Goal: Task Accomplishment & Management: Manage account settings

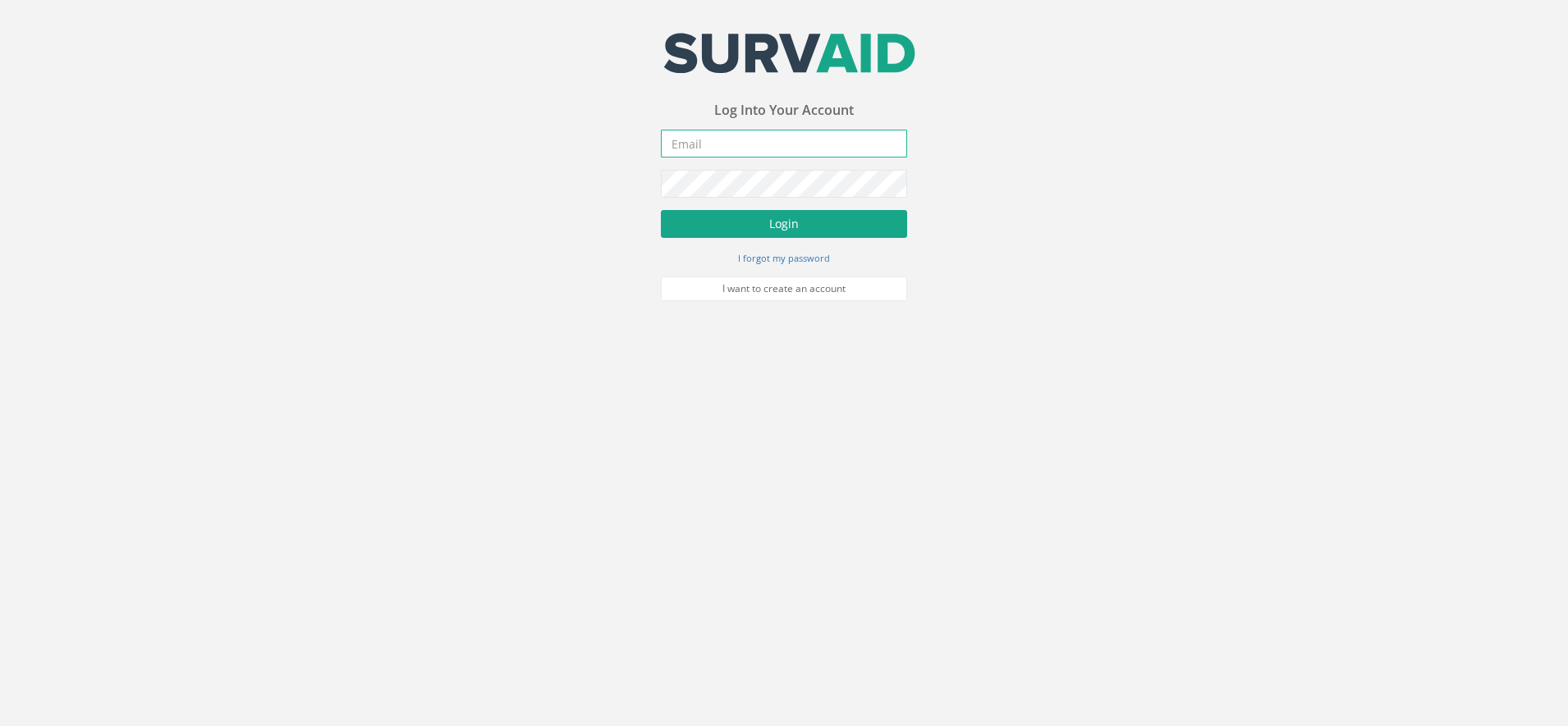
type input "[DOMAIN_NAME][EMAIL_ADDRESS][DOMAIN_NAME]"
drag, startPoint x: 768, startPoint y: 223, endPoint x: 775, endPoint y: 216, distance: 9.9
click at [773, 218] on button "Login" at bounding box center [784, 224] width 246 height 28
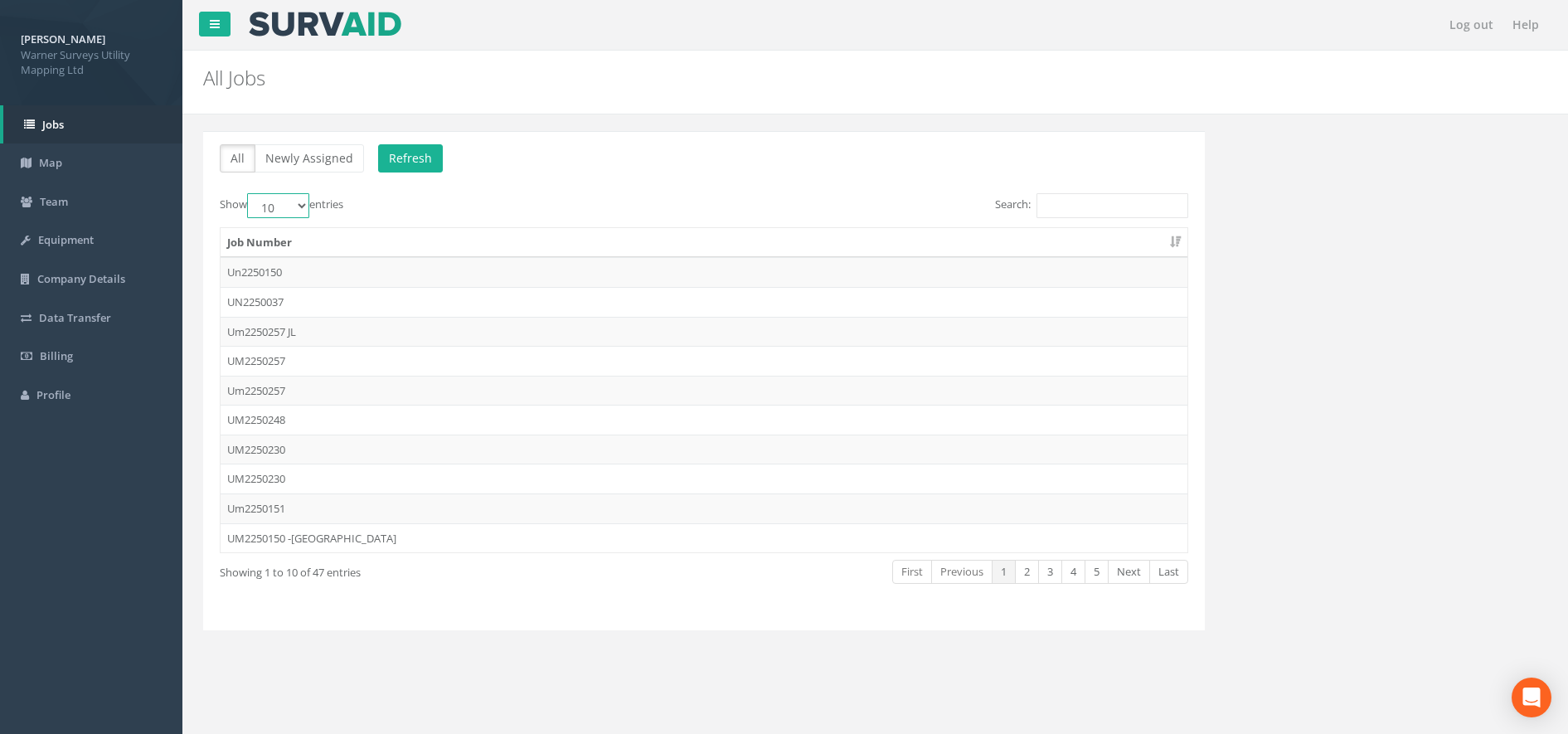
click at [298, 206] on select "10 25 50 100" at bounding box center [278, 206] width 63 height 25
select select "100"
click at [250, 193] on select "10 25 50 100" at bounding box center [278, 206] width 63 height 25
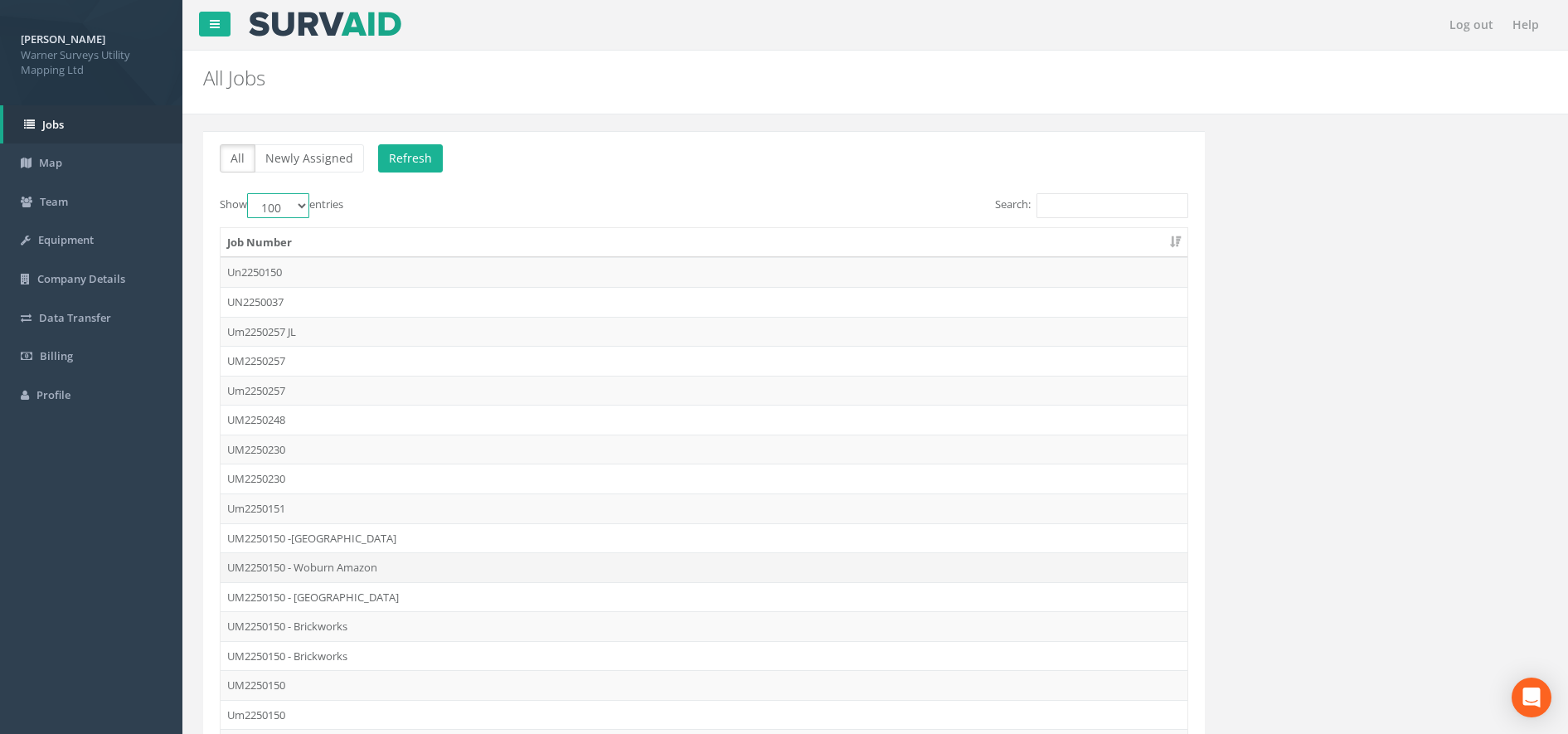
scroll to position [207, 0]
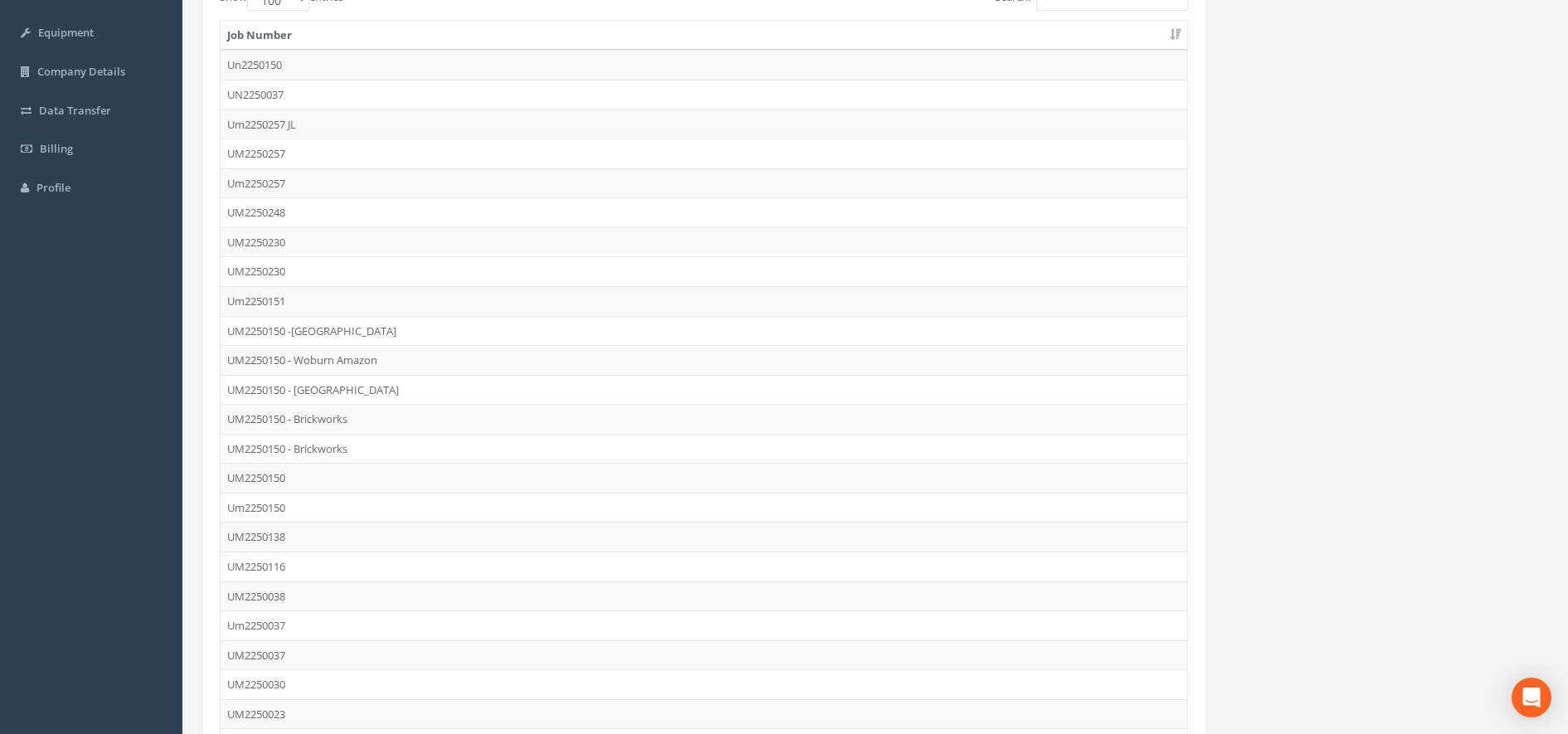
click at [361, 483] on td "UM2250150" at bounding box center [704, 478] width 967 height 30
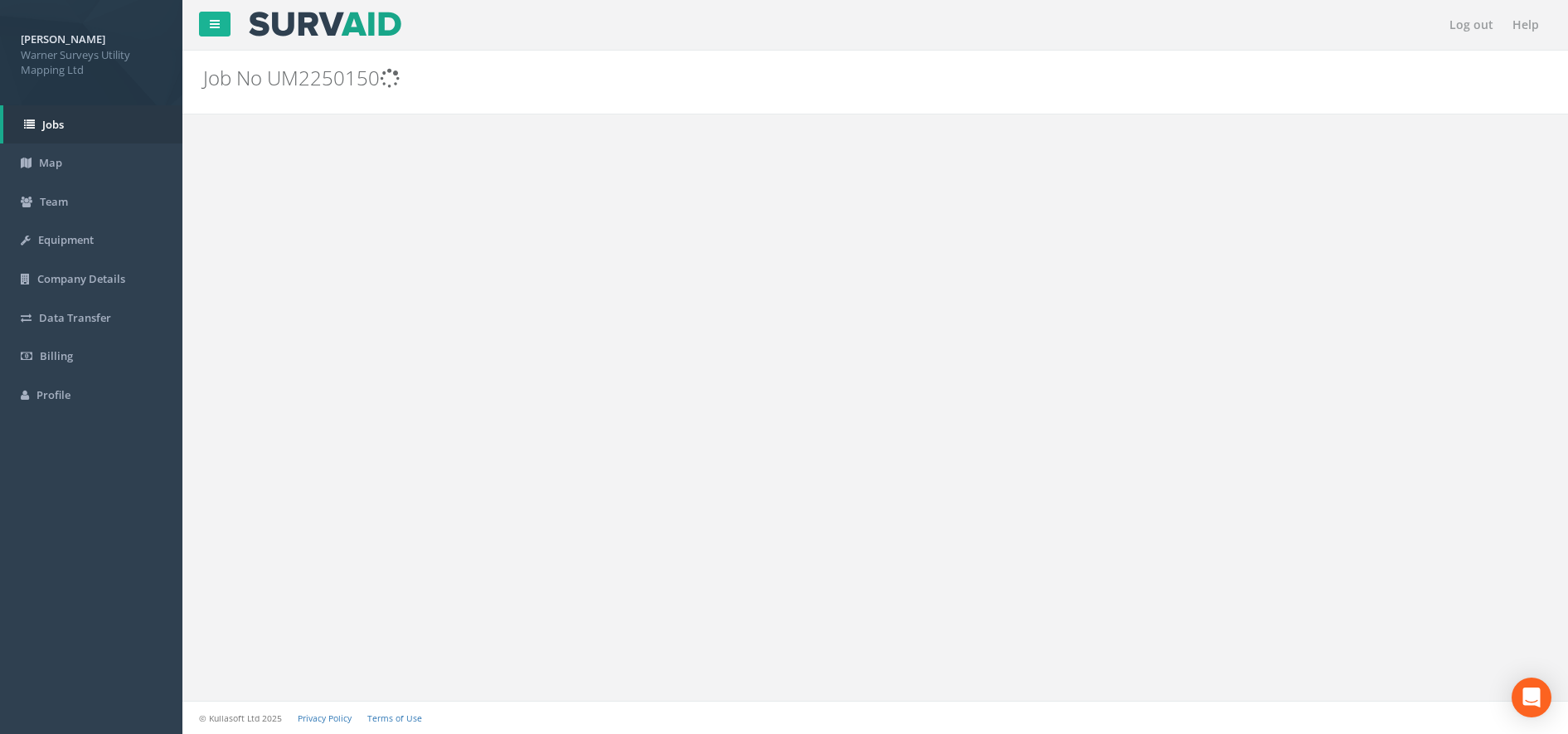
scroll to position [0, 0]
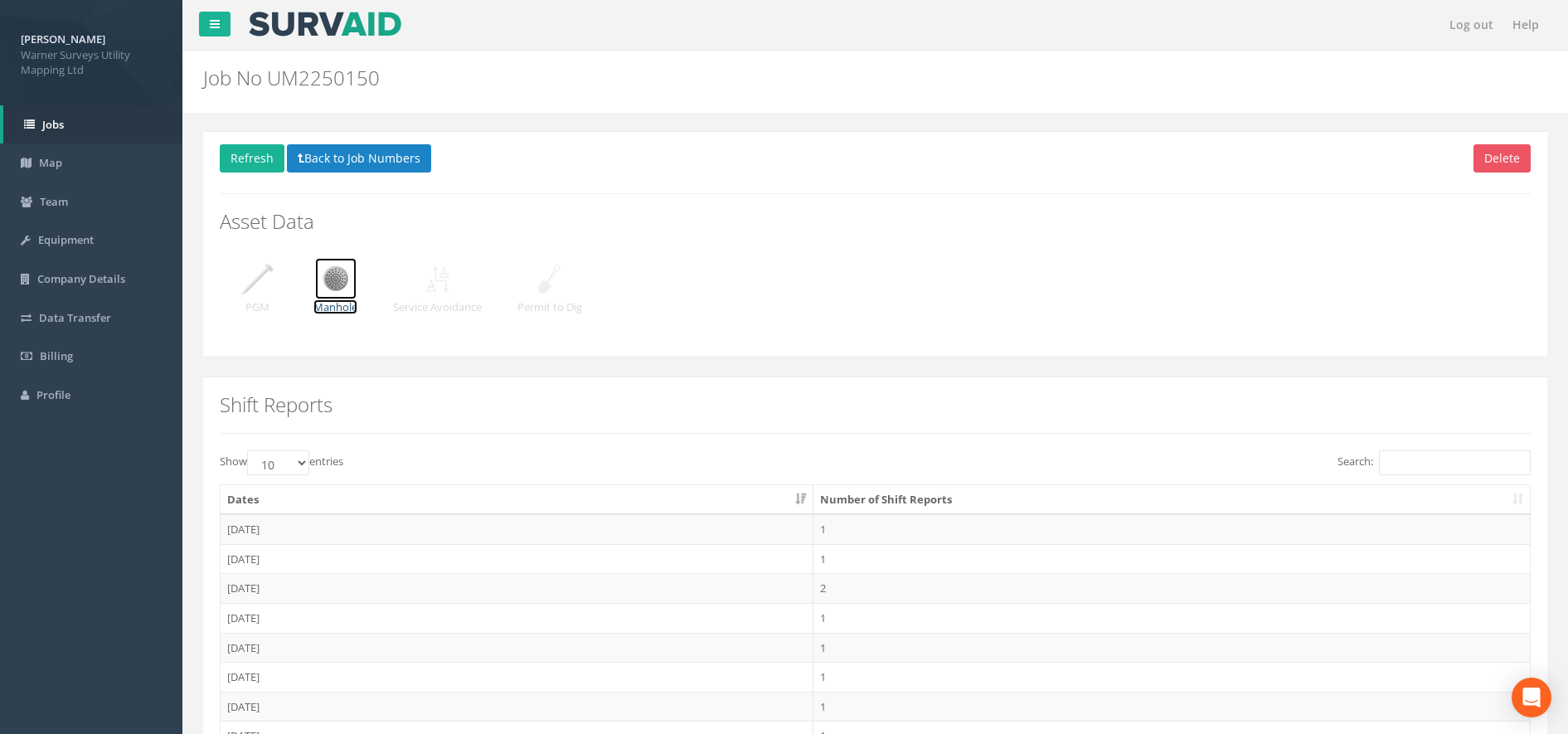
click at [338, 278] on img at bounding box center [335, 278] width 41 height 41
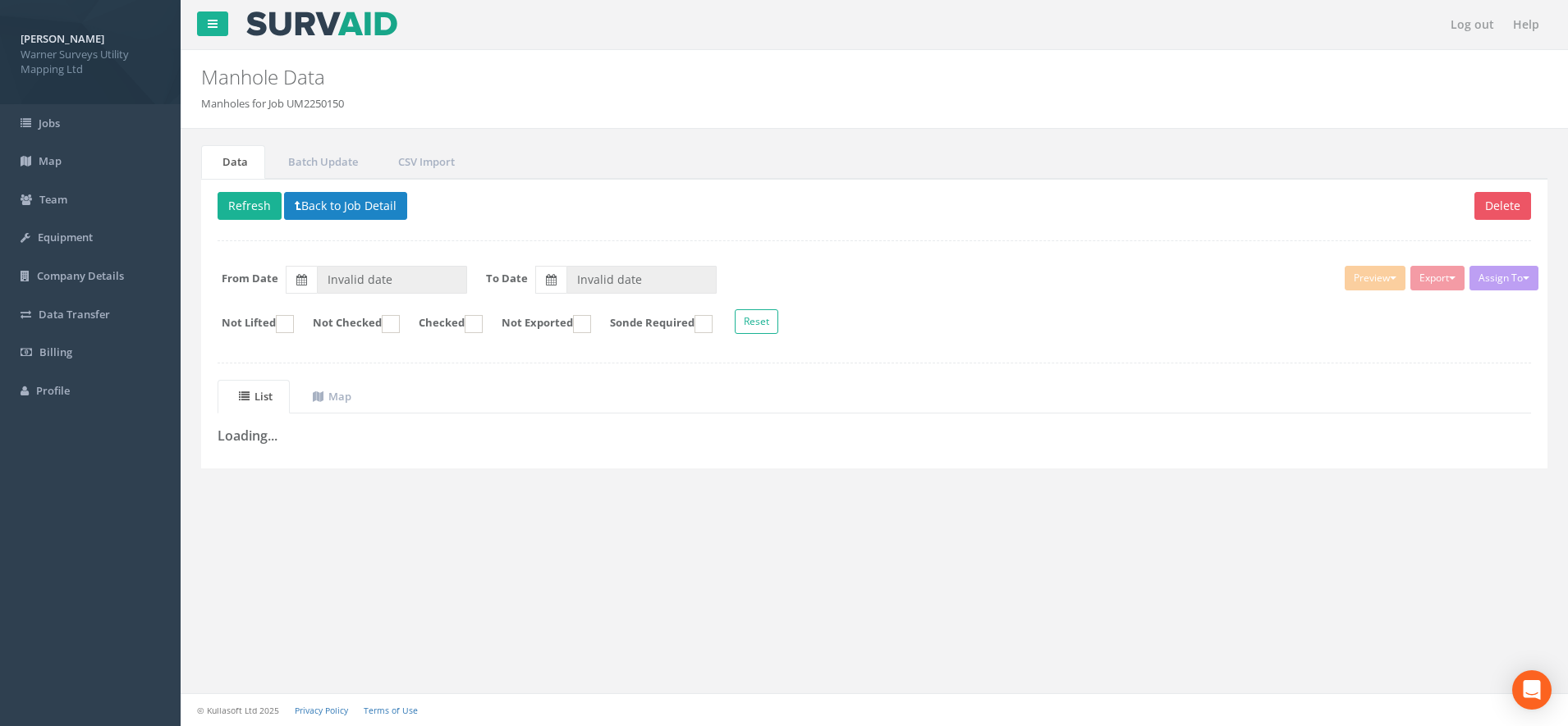
type input "[DATE]"
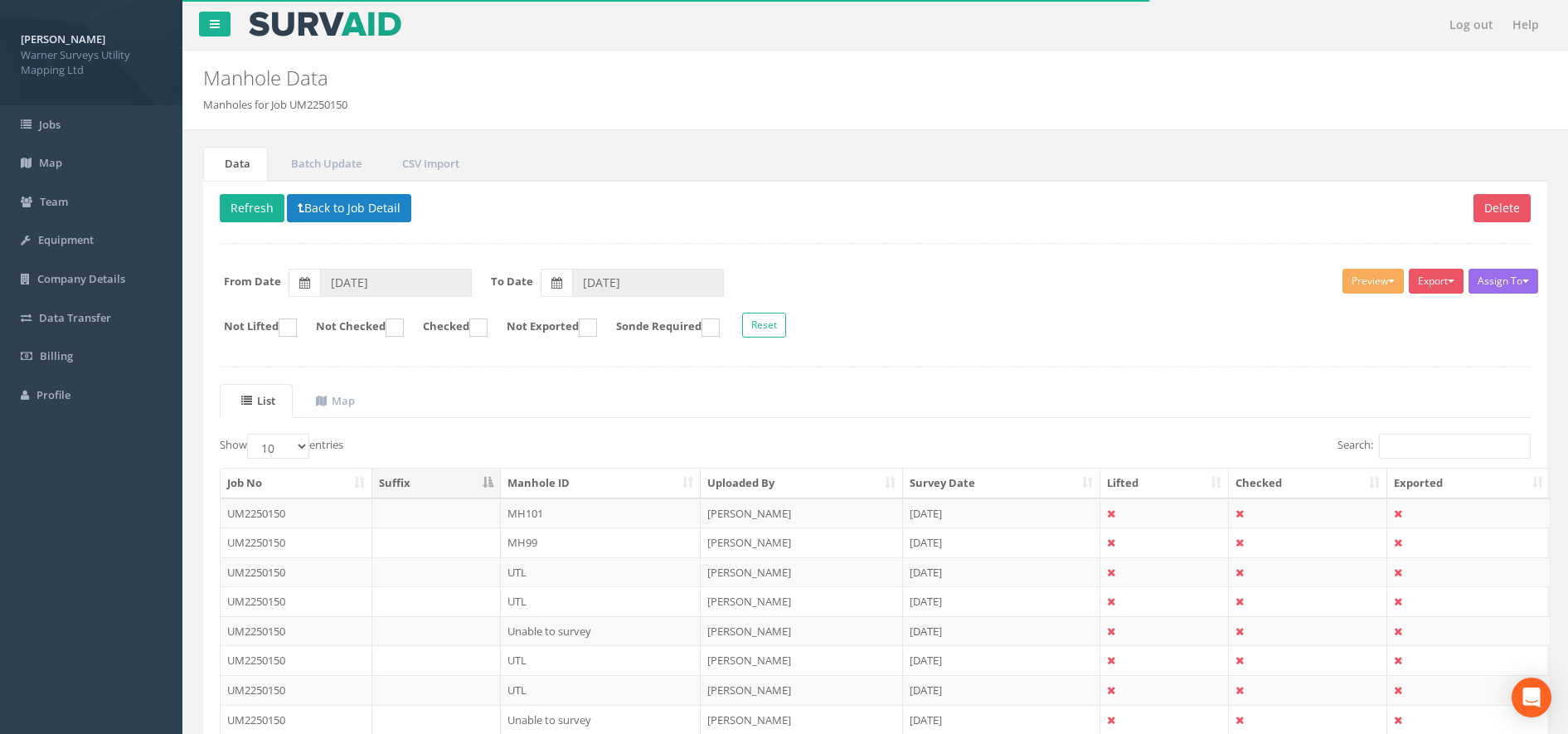
click at [549, 479] on th "Manhole ID" at bounding box center [601, 483] width 201 height 30
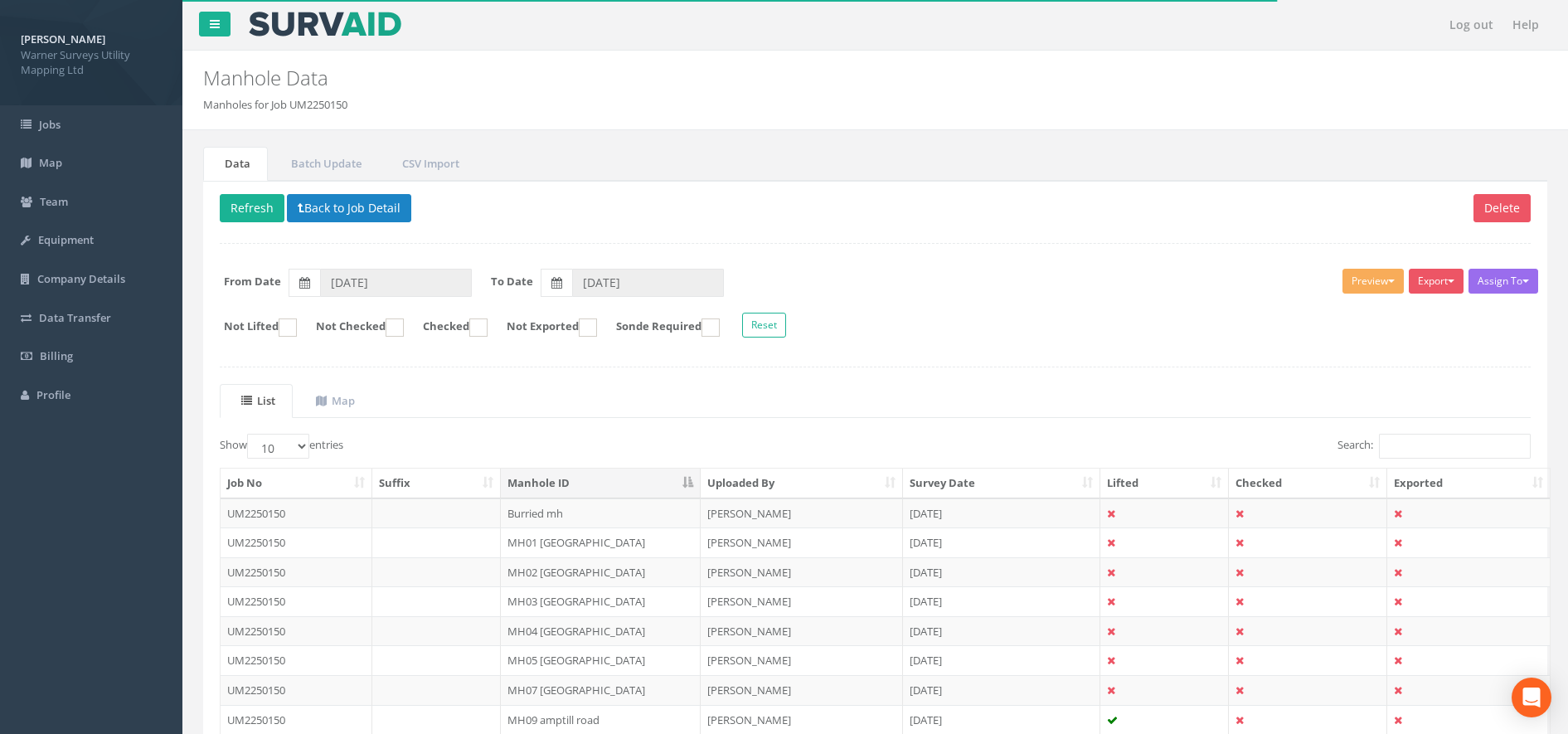
click at [746, 486] on th "Uploaded By" at bounding box center [802, 483] width 202 height 30
click at [752, 515] on td "[PERSON_NAME]" at bounding box center [802, 513] width 202 height 30
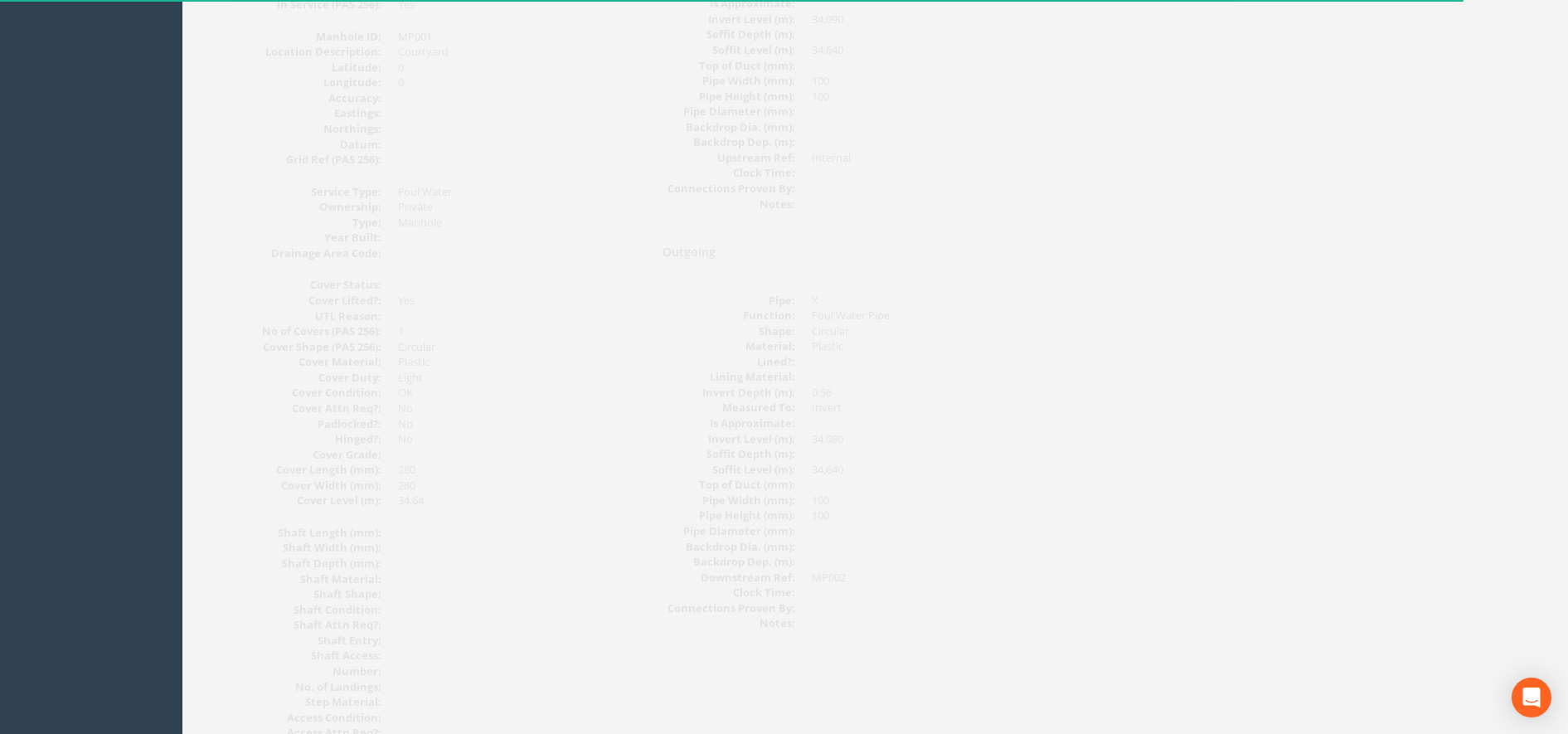
scroll to position [104, 0]
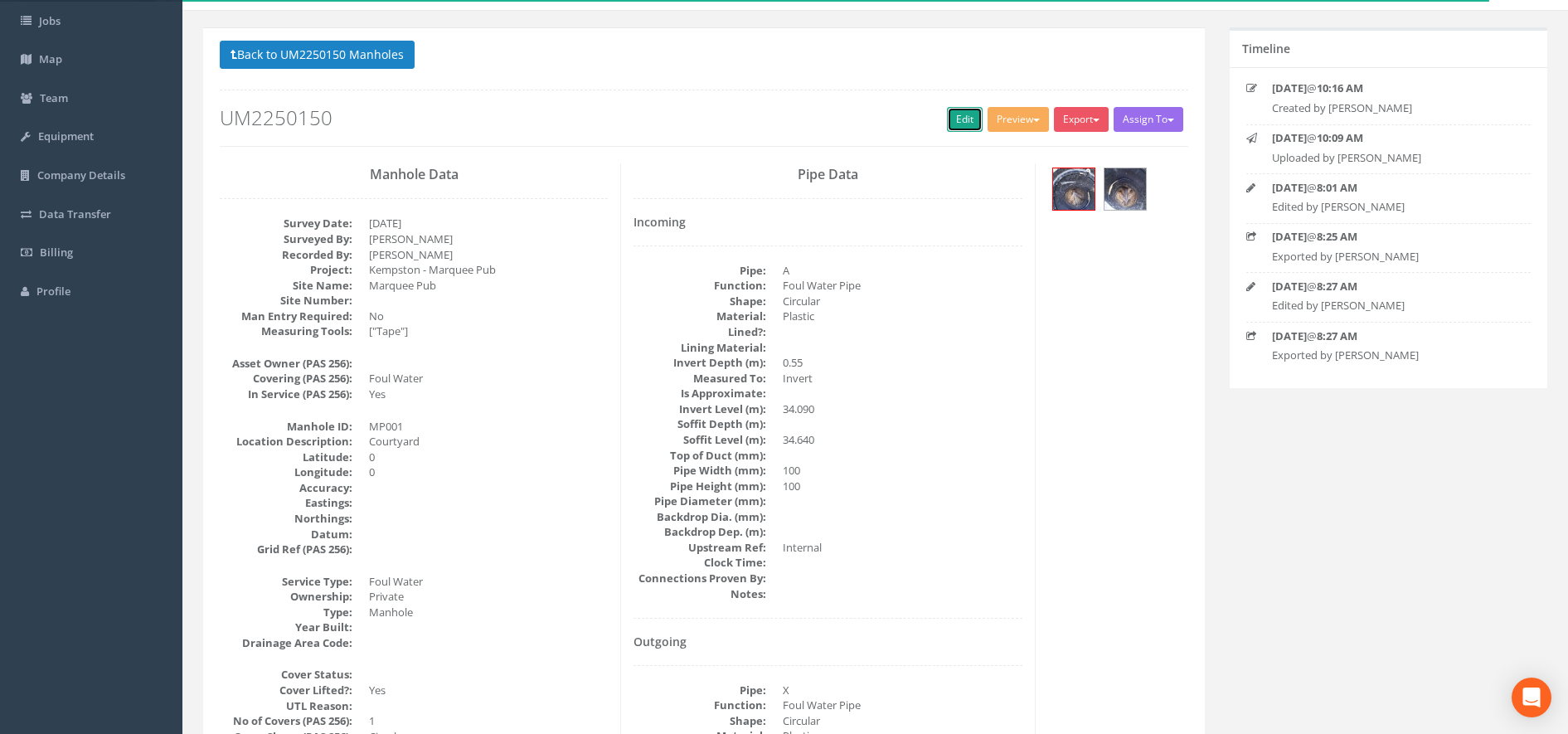
click at [953, 121] on link "Edit" at bounding box center [965, 119] width 35 height 25
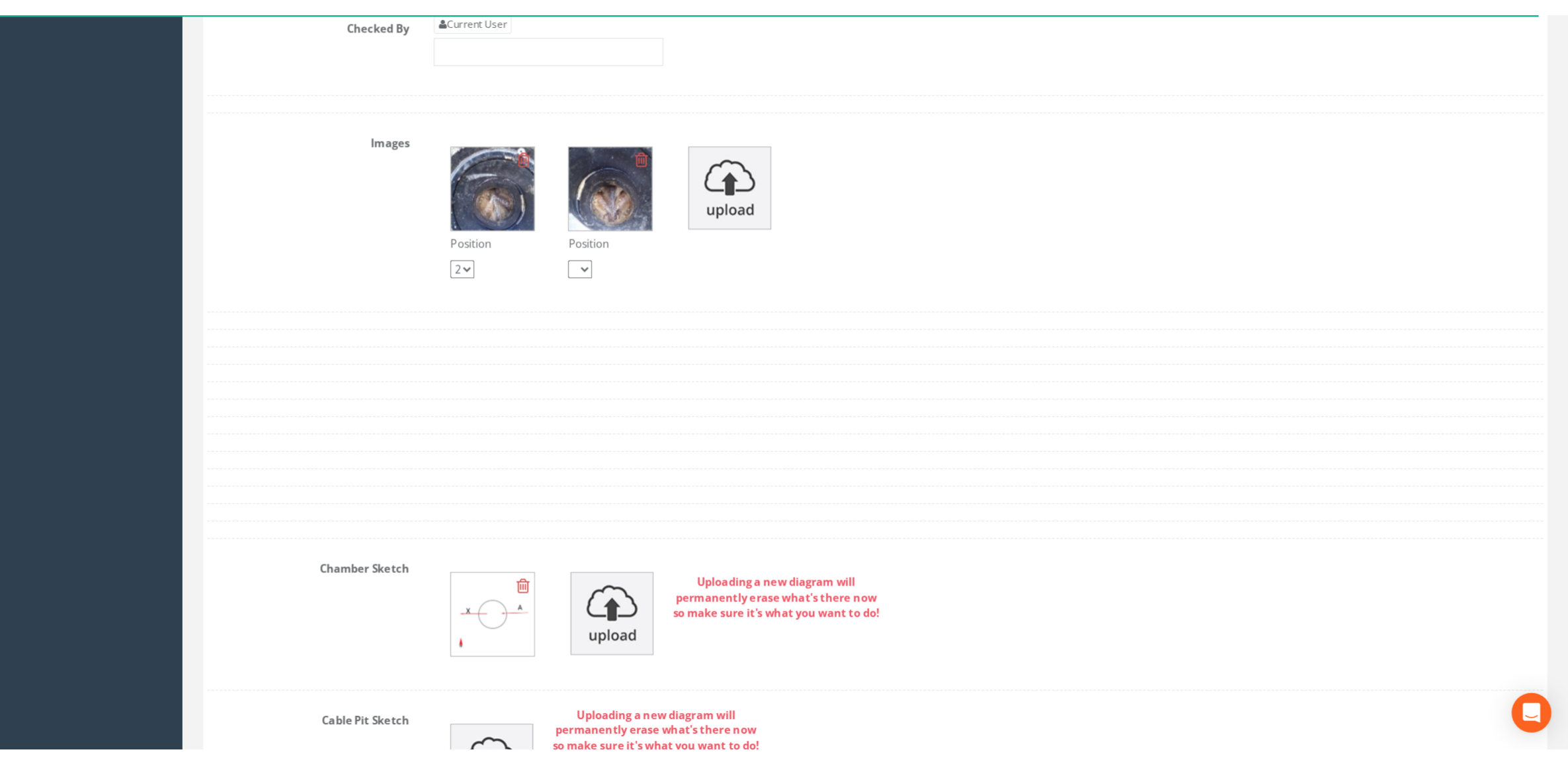
scroll to position [2150, 0]
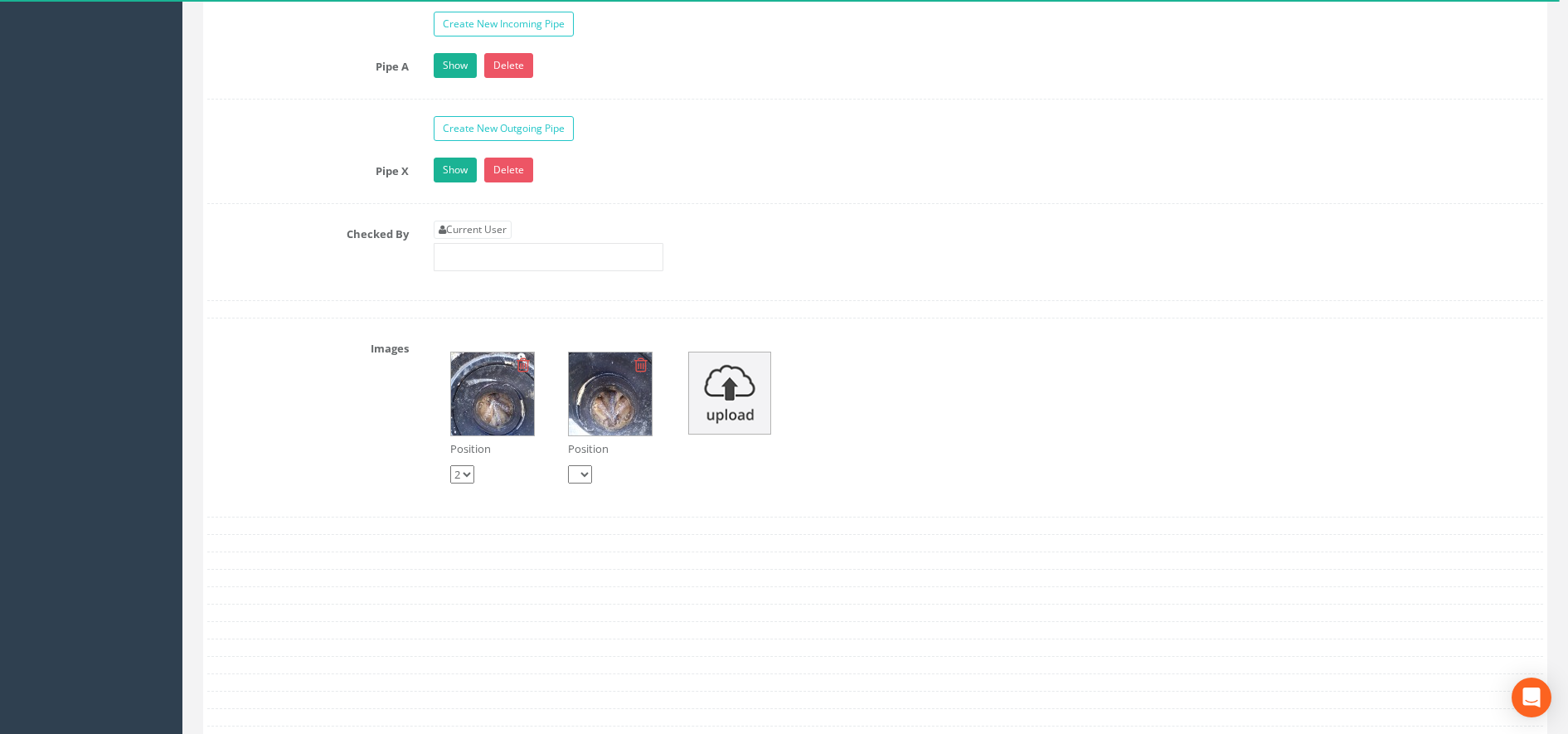
click at [635, 416] on img at bounding box center [610, 394] width 83 height 83
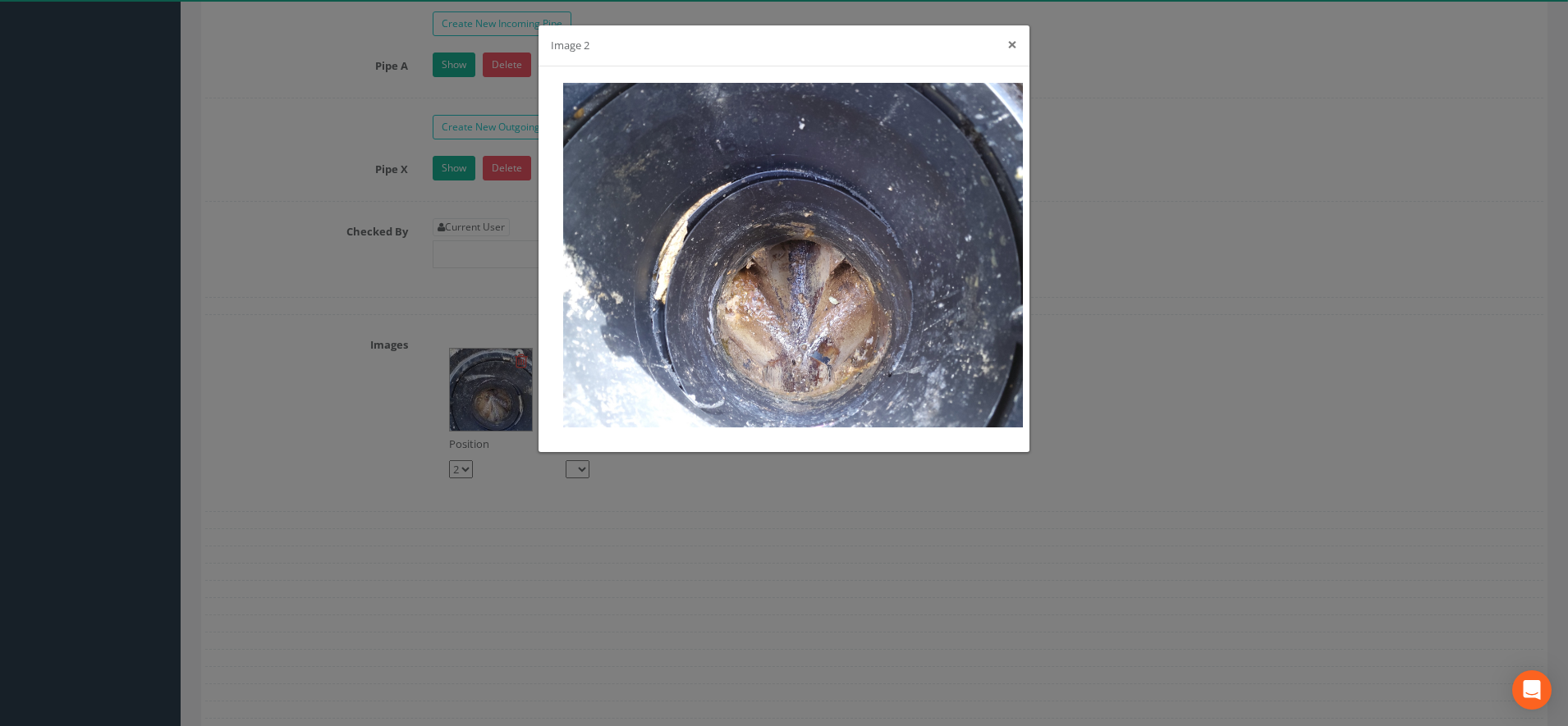
click at [1010, 46] on button "×" at bounding box center [1012, 45] width 10 height 17
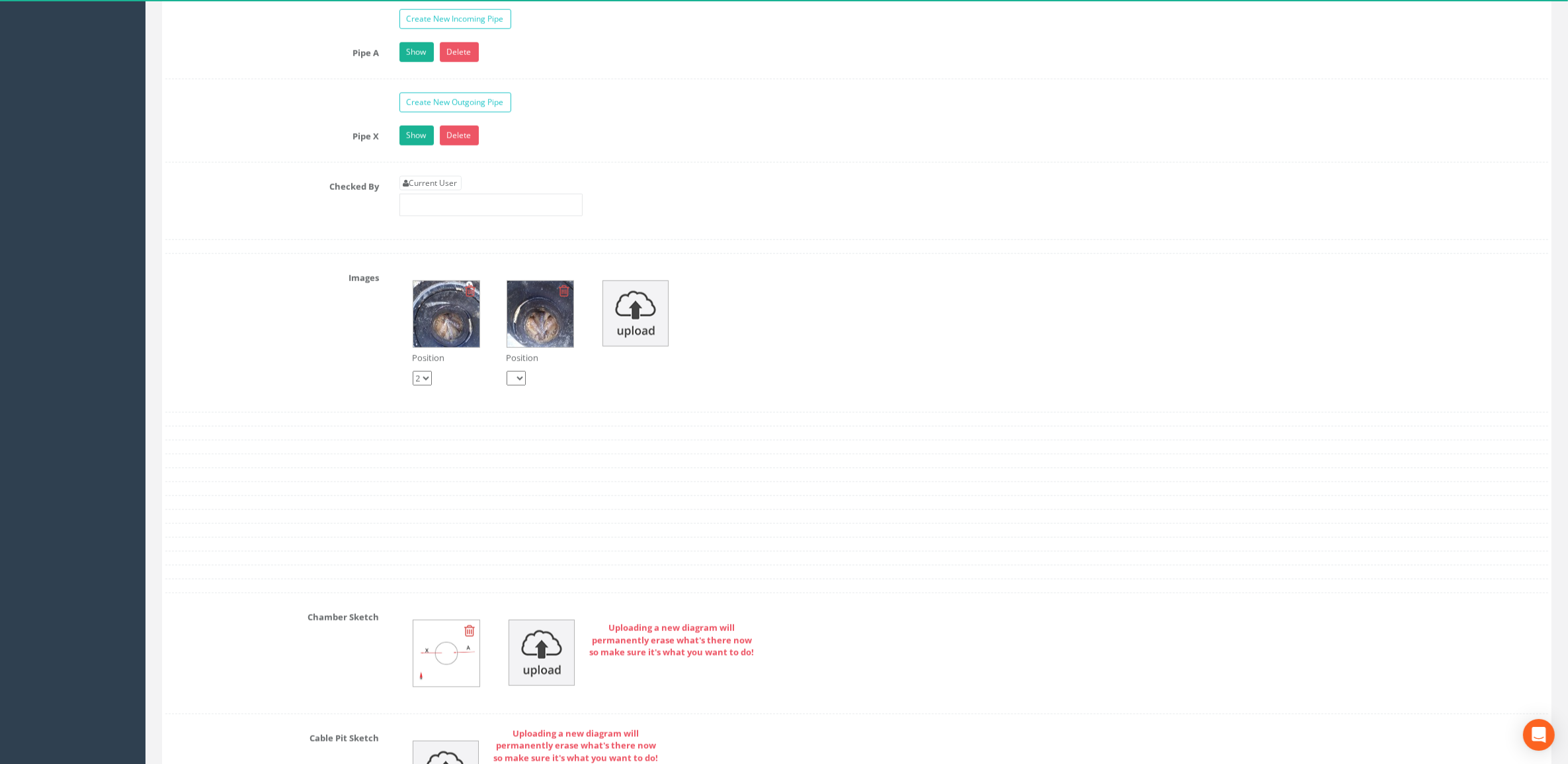
click at [468, 336] on img at bounding box center [446, 314] width 66 height 66
click at [473, 298] on icon at bounding box center [470, 291] width 11 height 13
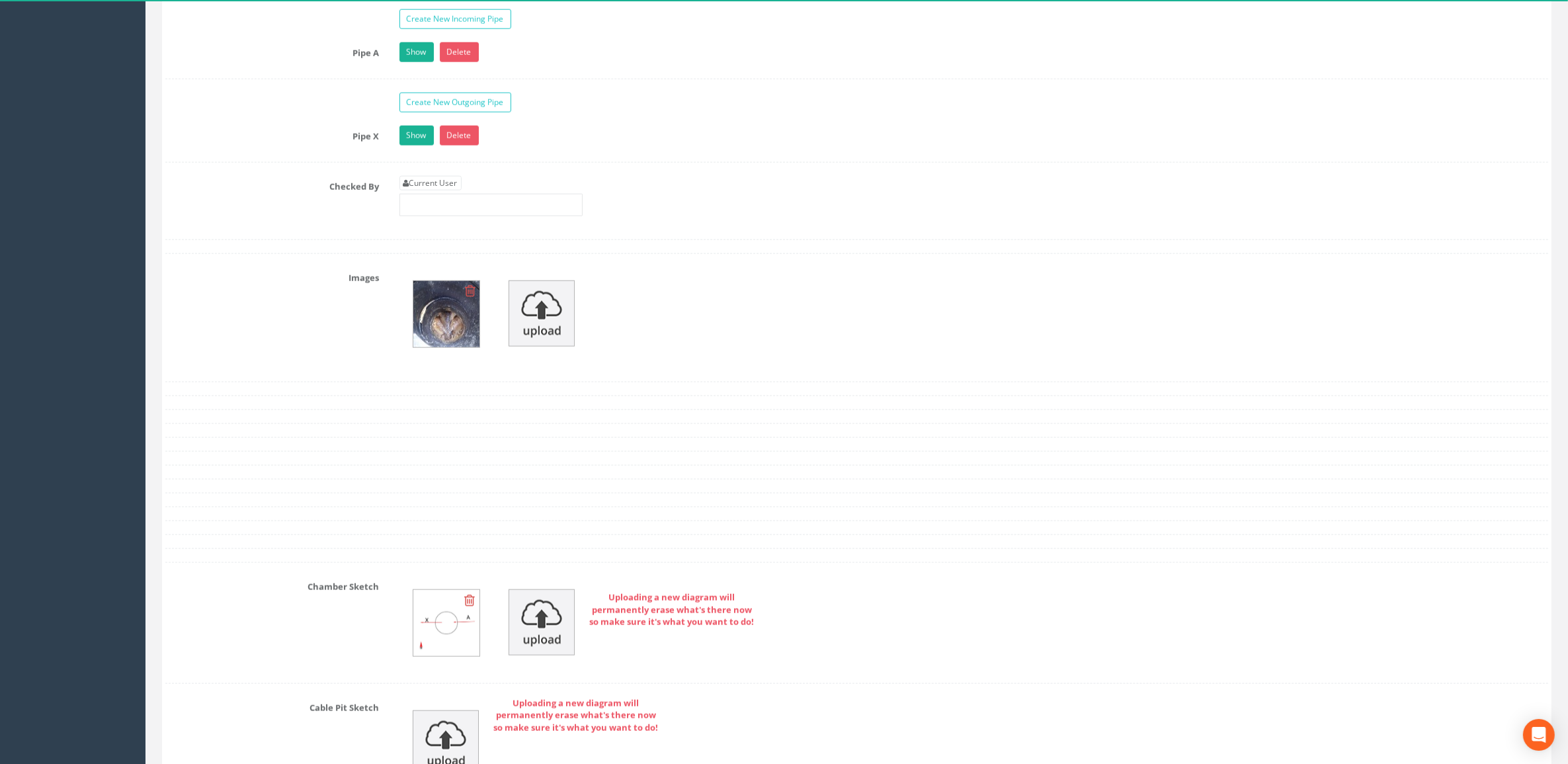
click at [471, 298] on icon at bounding box center [470, 291] width 11 height 13
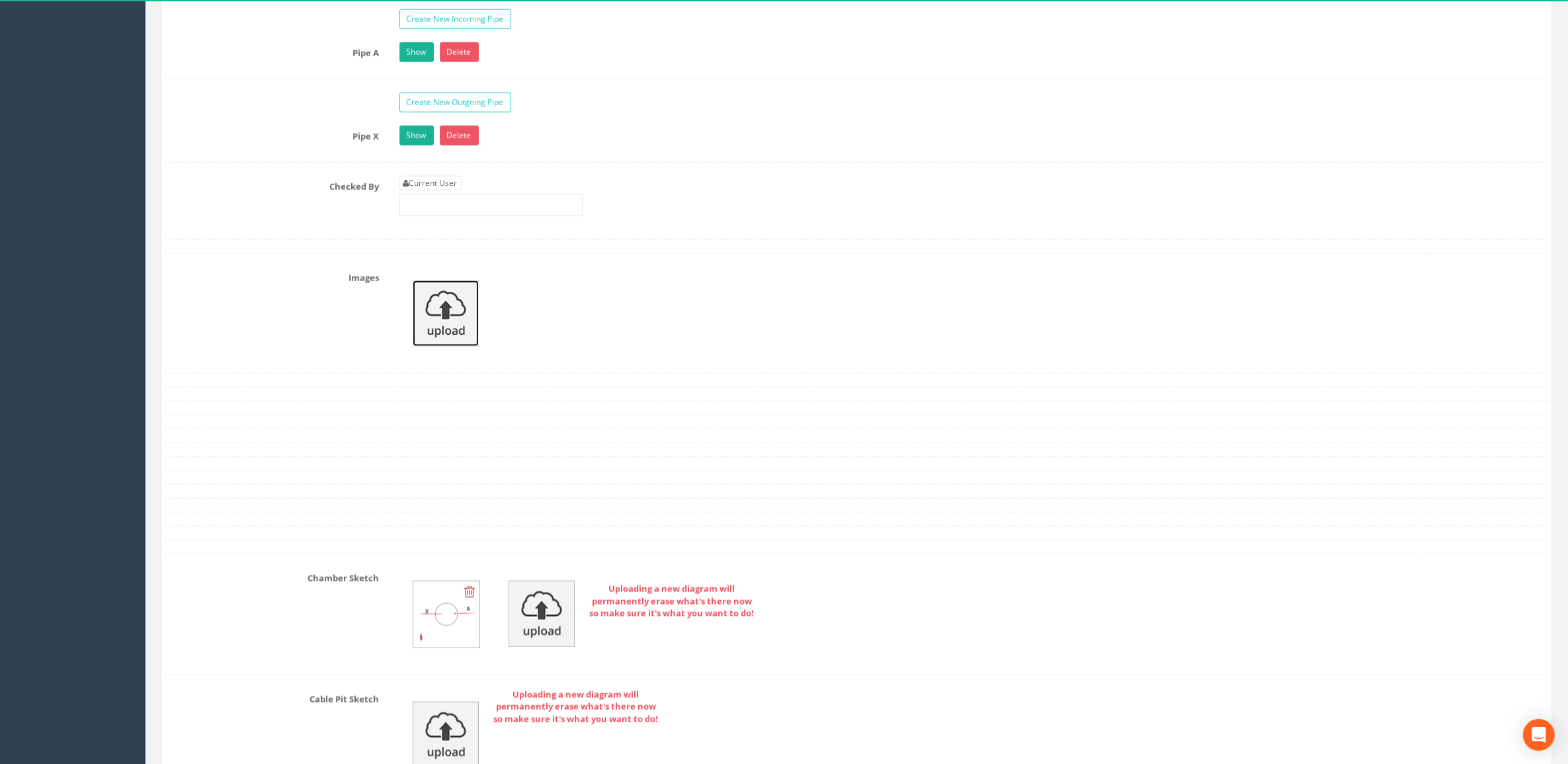
click at [455, 339] on img at bounding box center [446, 314] width 66 height 66
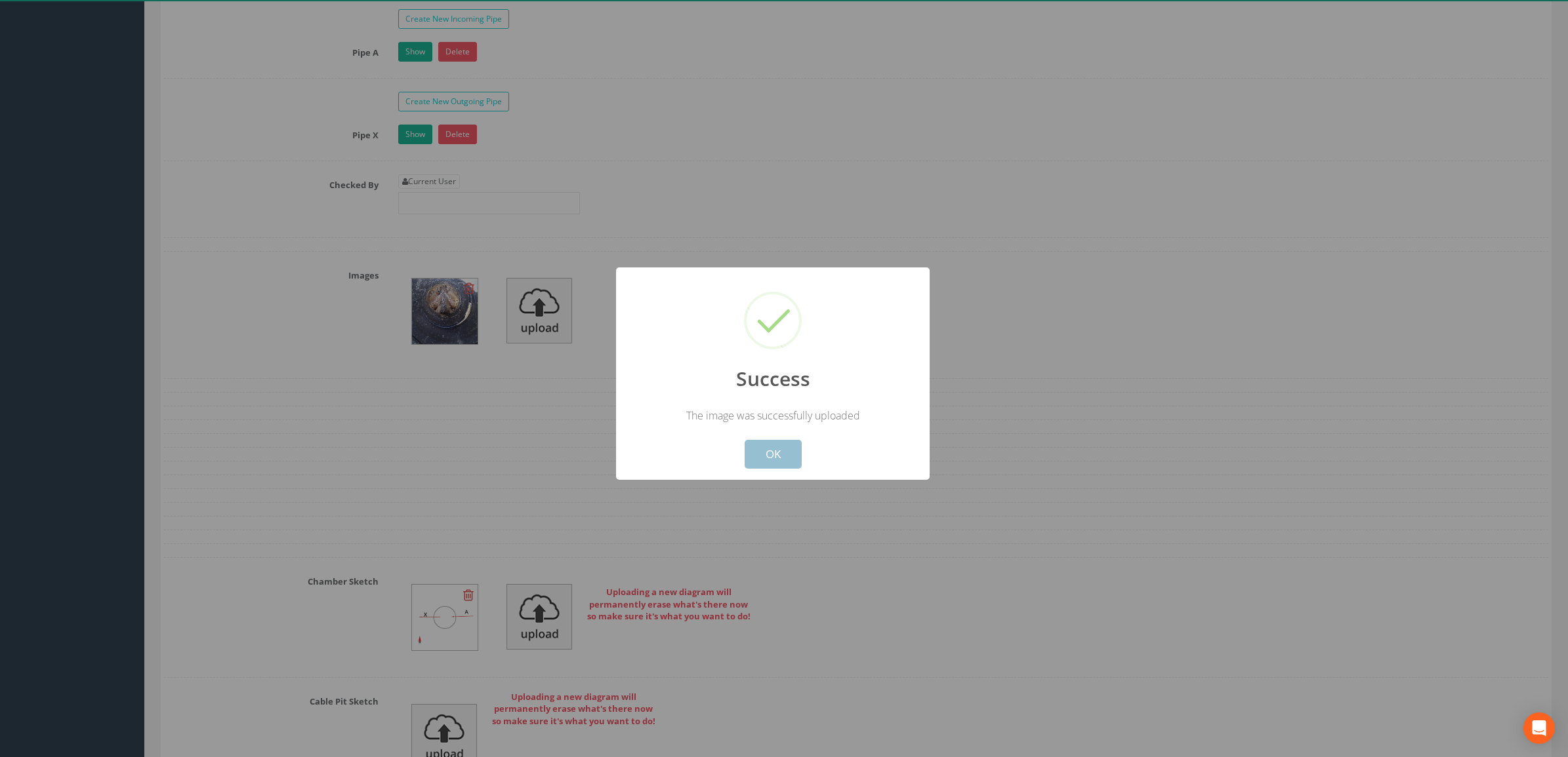
click at [769, 460] on button "OK" at bounding box center [773, 454] width 57 height 29
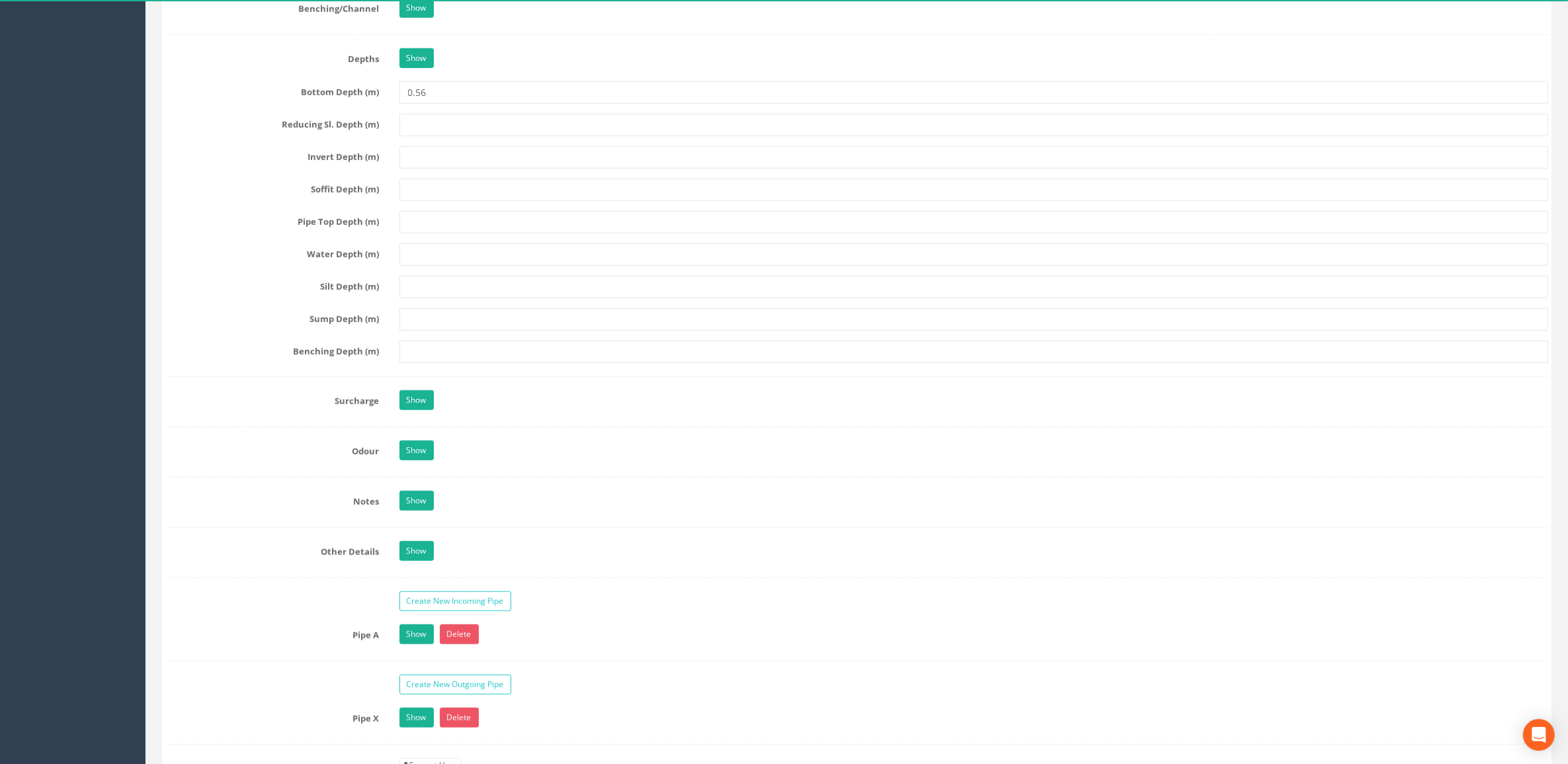
drag, startPoint x: 797, startPoint y: 485, endPoint x: 837, endPoint y: 495, distance: 41.2
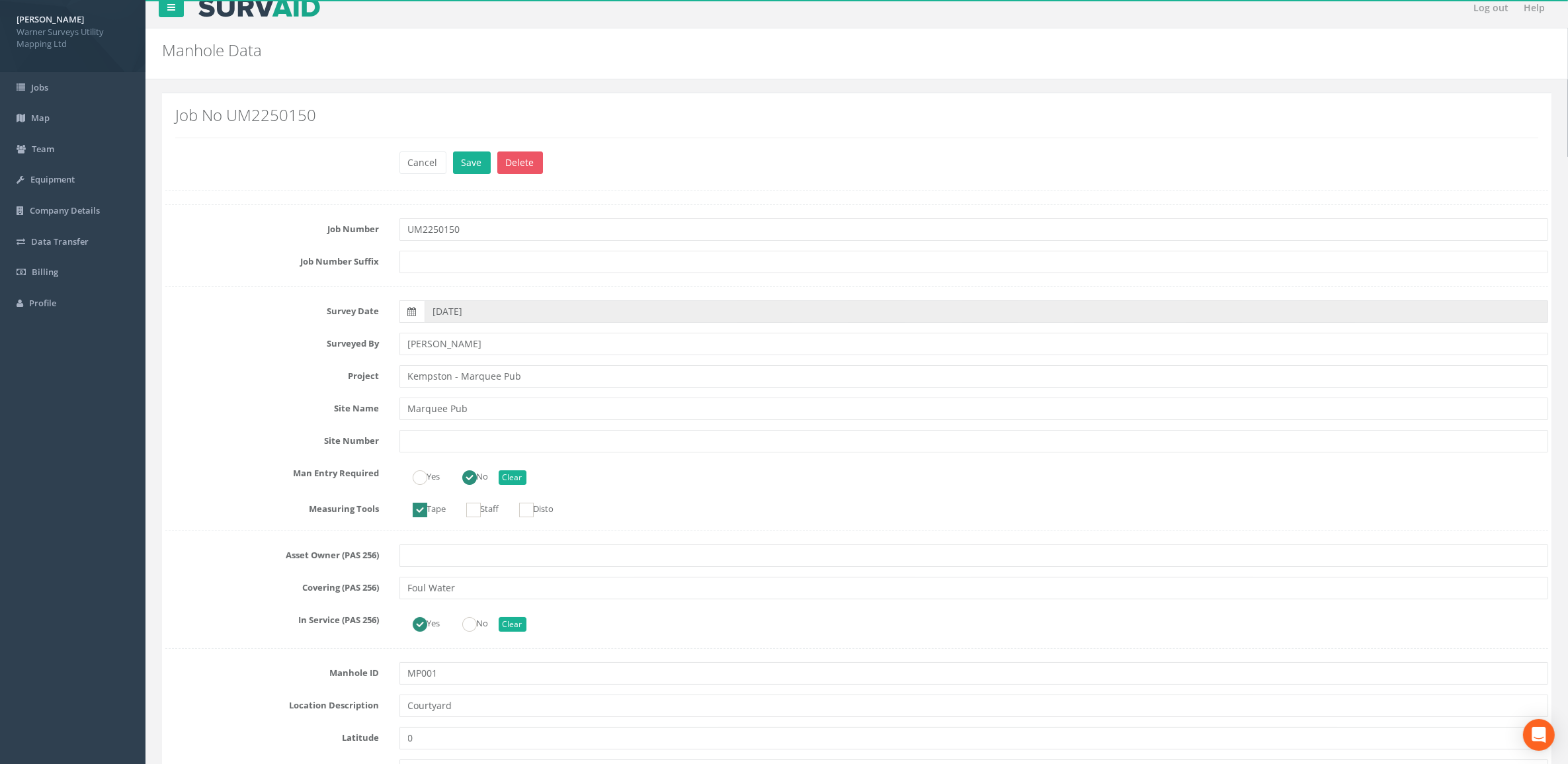
scroll to position [0, 0]
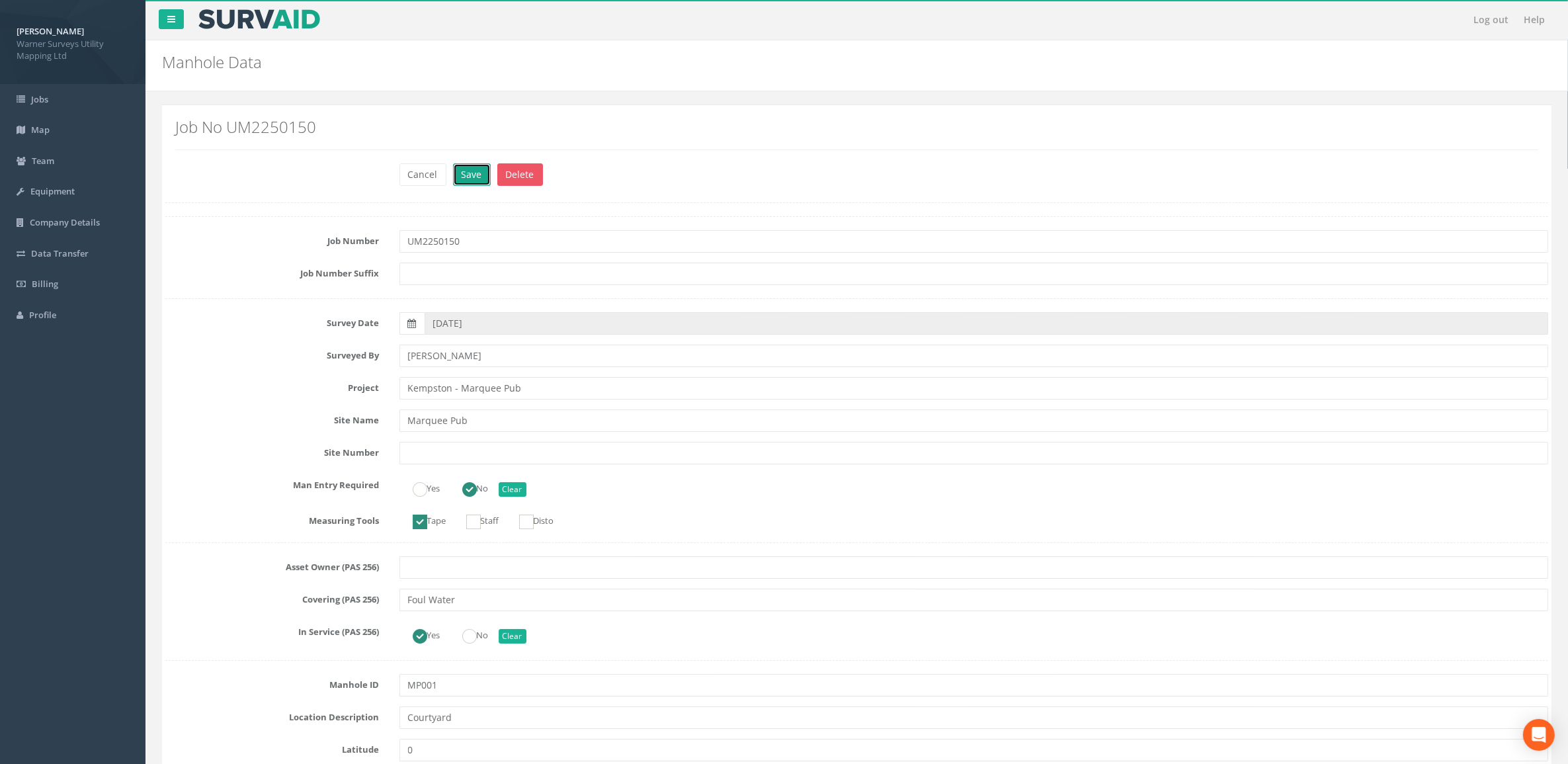
click at [471, 172] on button "Save" at bounding box center [472, 174] width 38 height 23
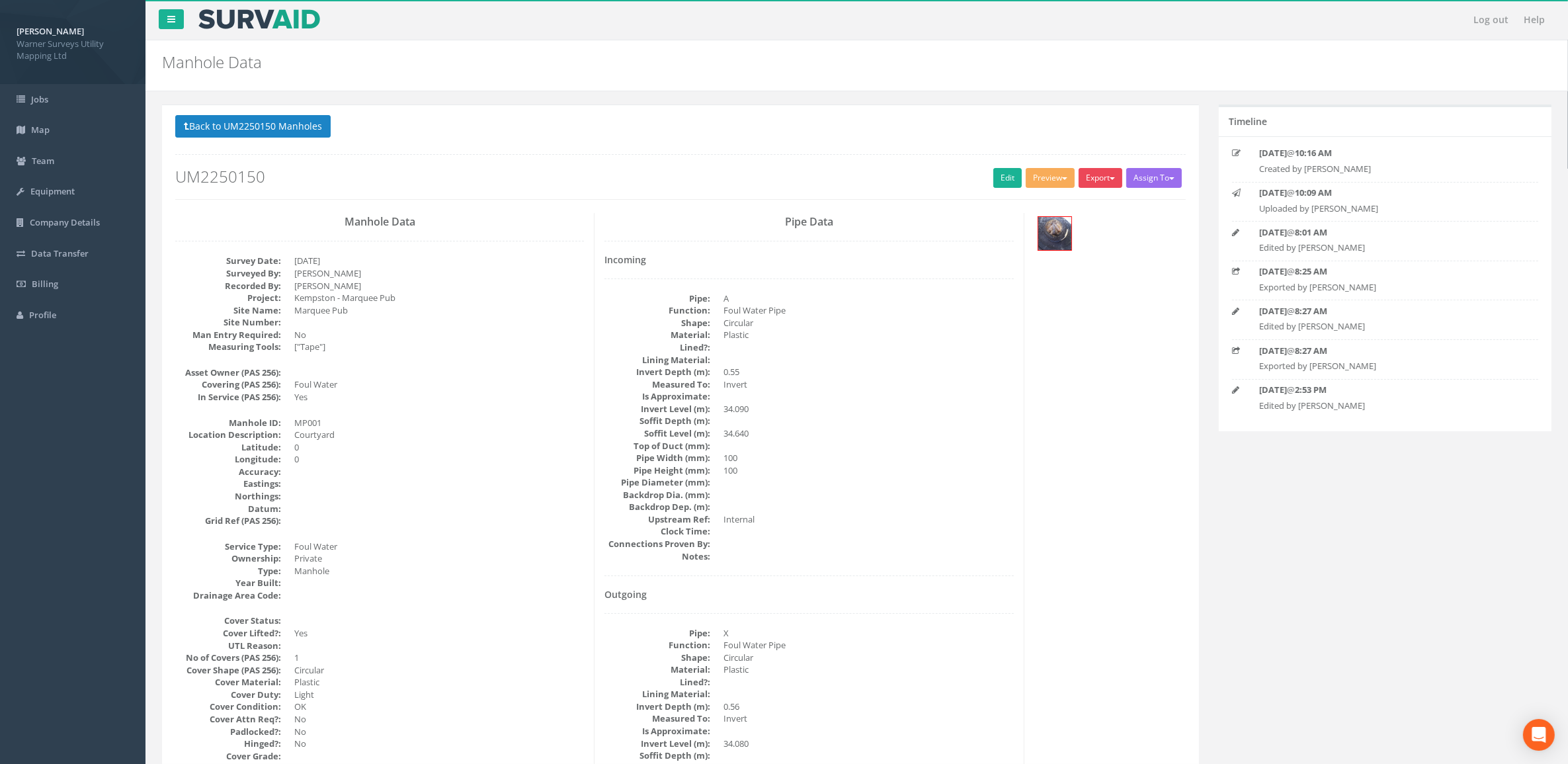
click at [1102, 175] on button "Export" at bounding box center [1100, 178] width 44 height 20
click at [1105, 227] on link "Warner Manhole Card" at bounding box center [1067, 228] width 113 height 20
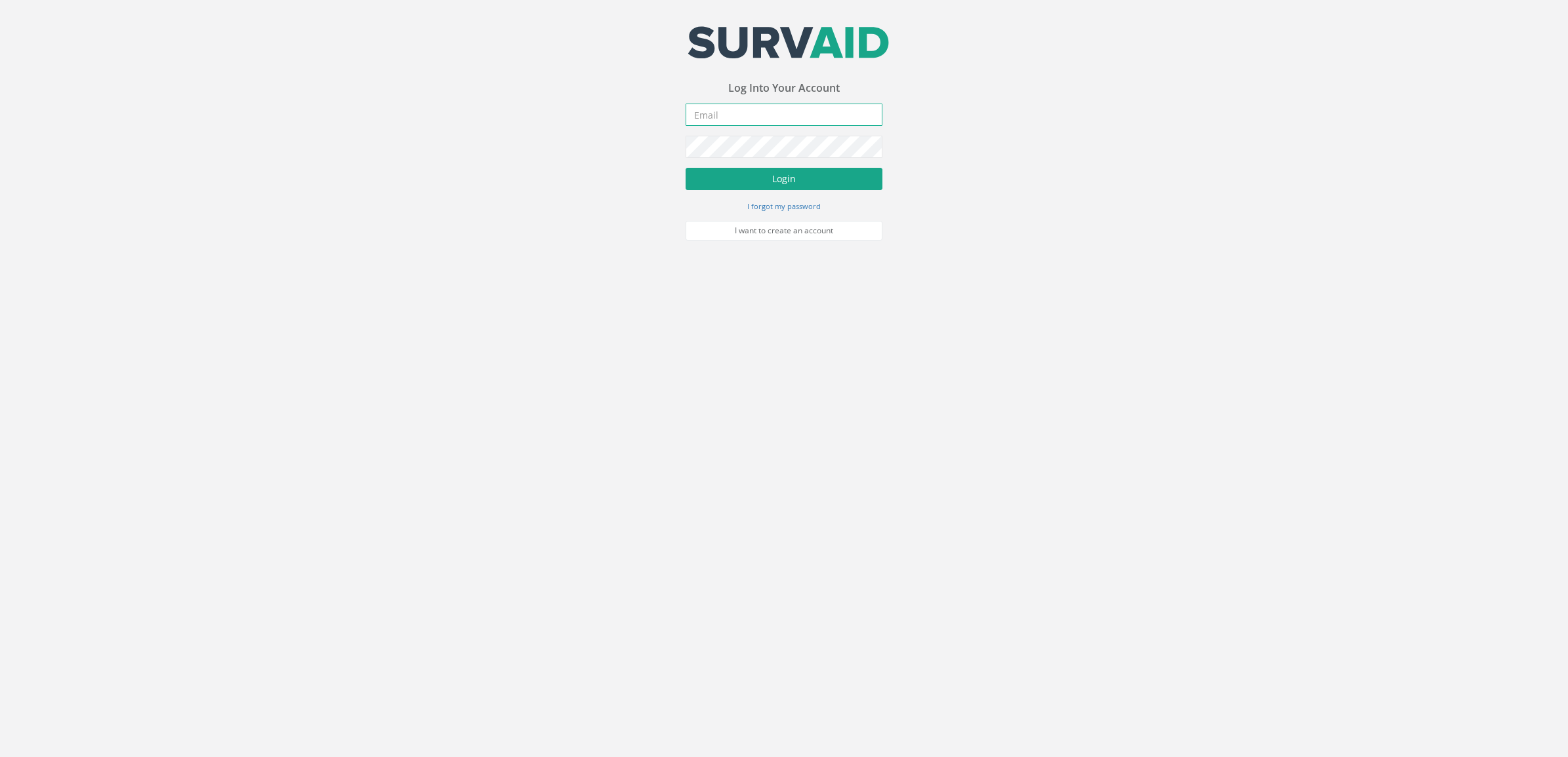
type input "[DOMAIN_NAME][EMAIL_ADDRESS][DOMAIN_NAME]"
click at [783, 178] on button "Login" at bounding box center [784, 179] width 197 height 22
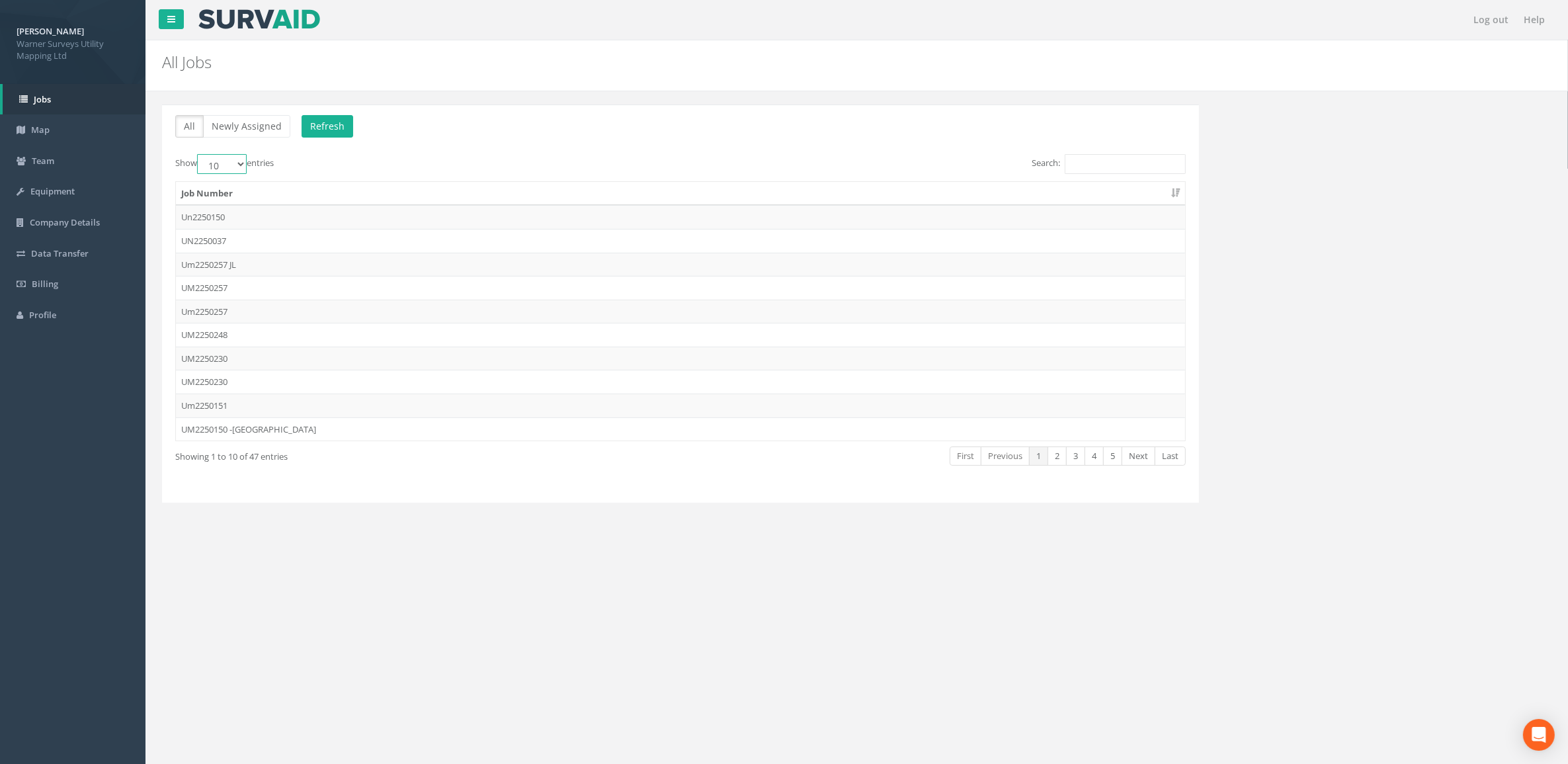
click at [239, 164] on select "10 25 50 100" at bounding box center [221, 164] width 50 height 20
select select "100"
click at [199, 155] on select "10 25 50 100" at bounding box center [221, 164] width 50 height 20
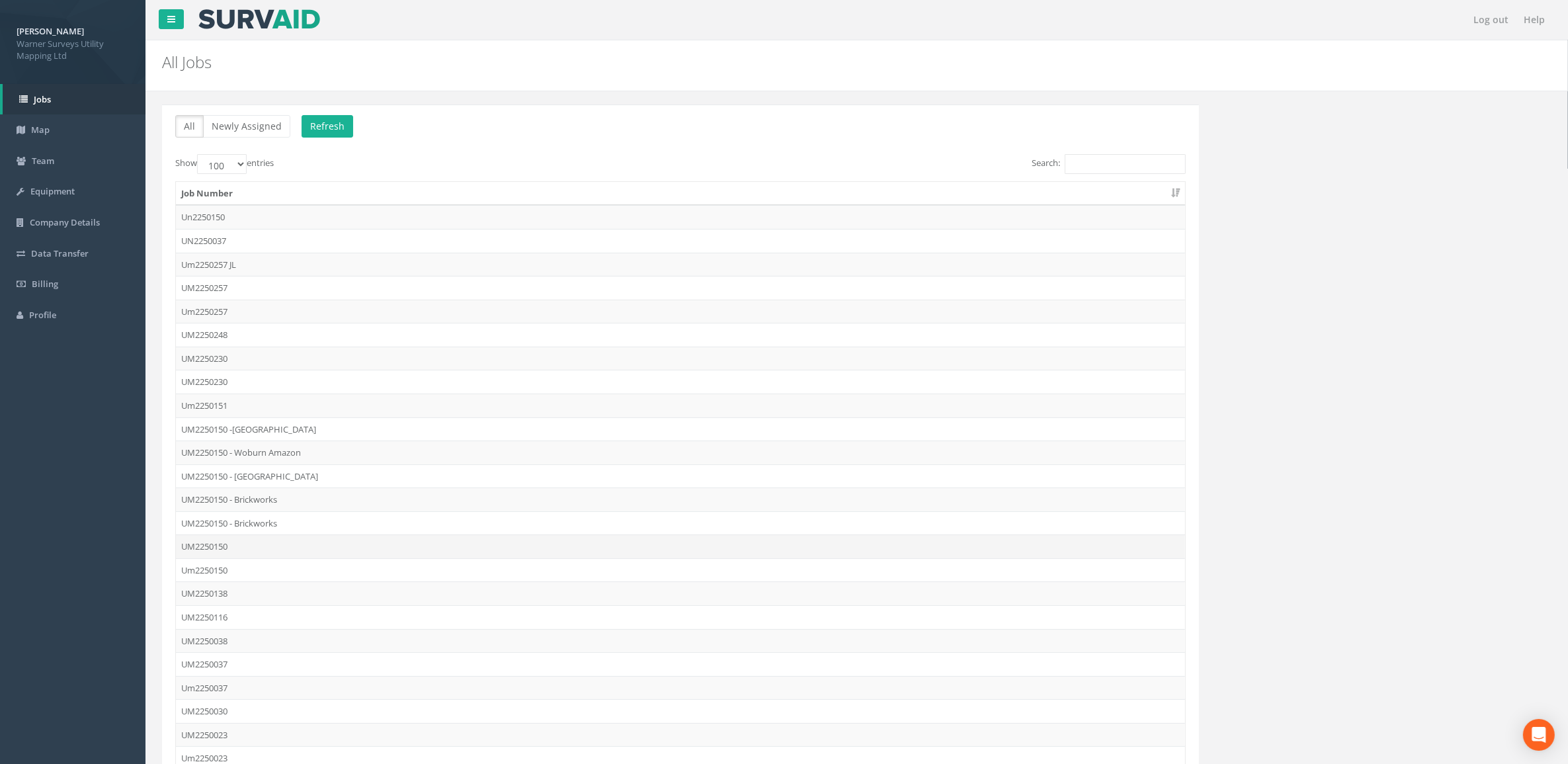
click at [269, 542] on td "UM2250150" at bounding box center [680, 547] width 1009 height 24
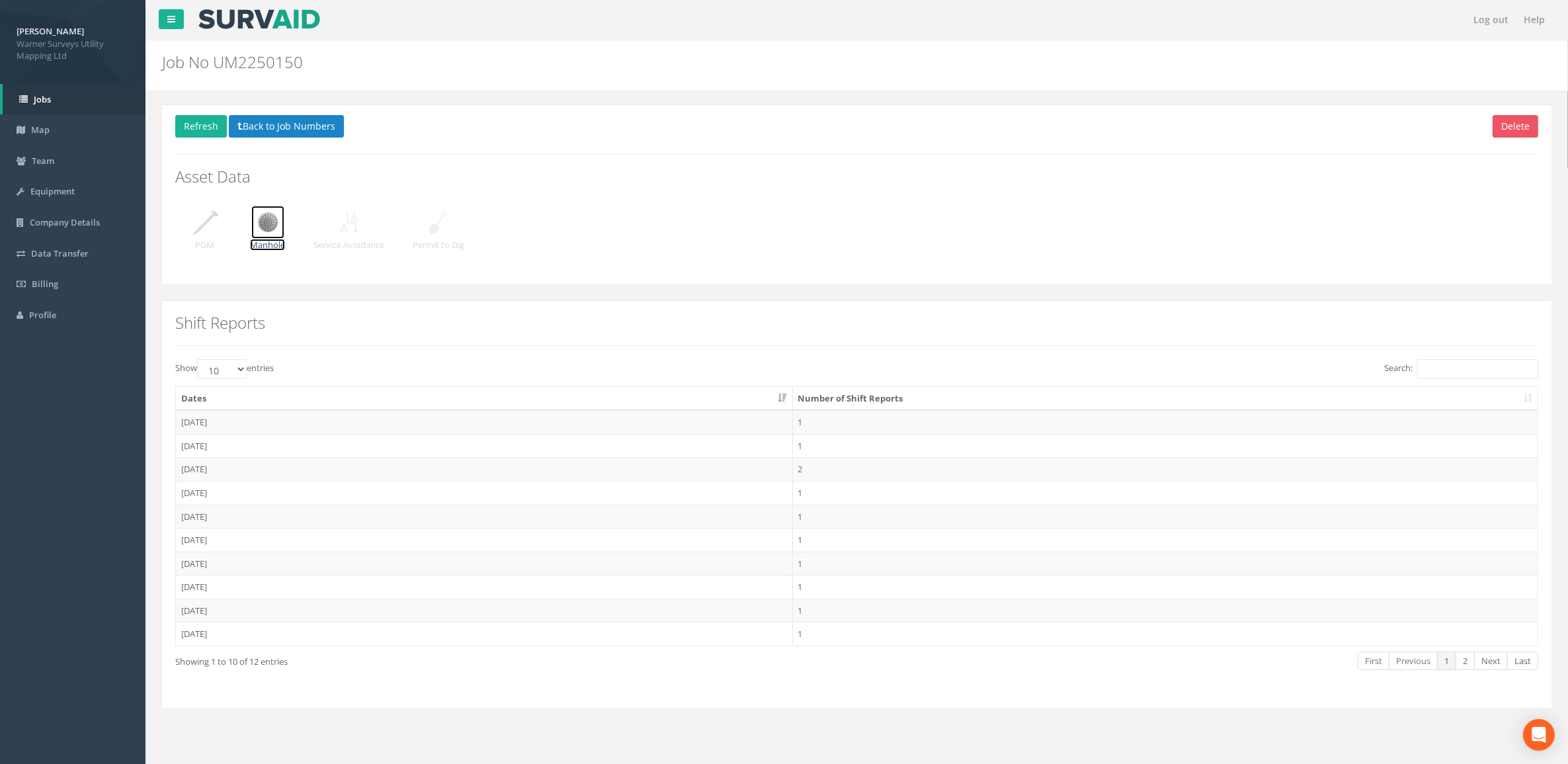
click at [276, 238] on img at bounding box center [267, 222] width 33 height 33
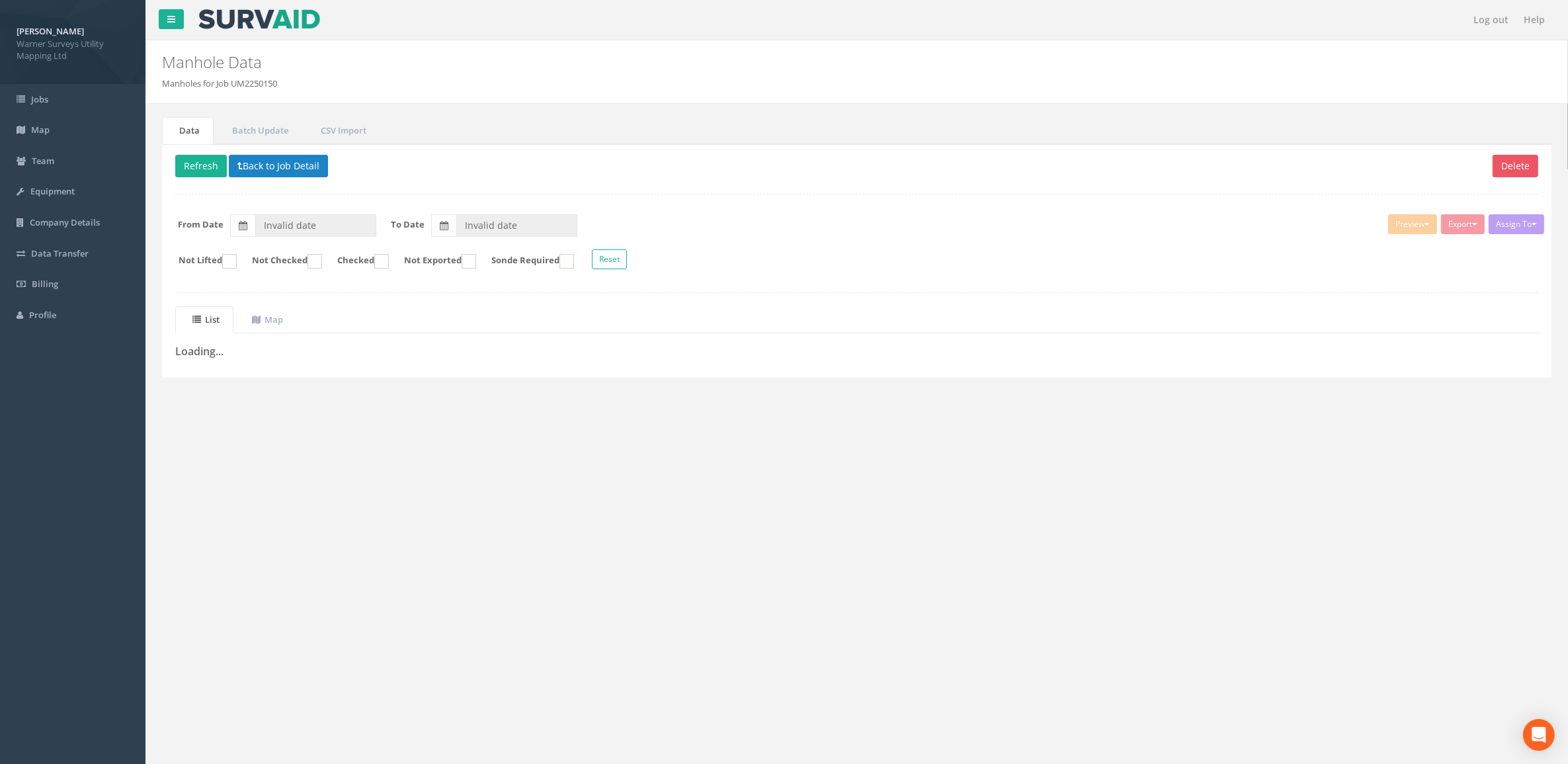
type input "[DATE]"
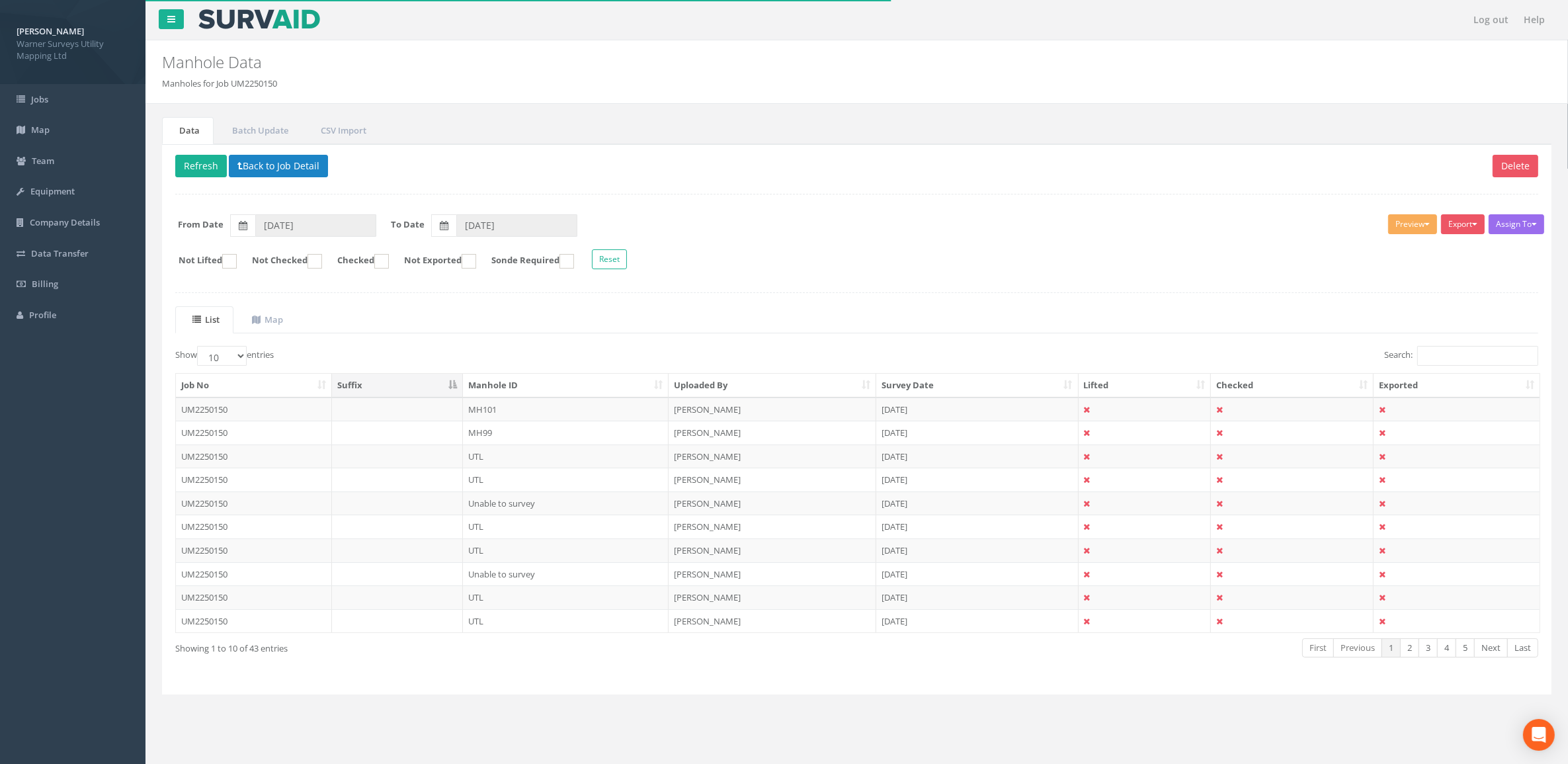
click at [735, 385] on th "Uploaded By" at bounding box center [772, 386] width 207 height 24
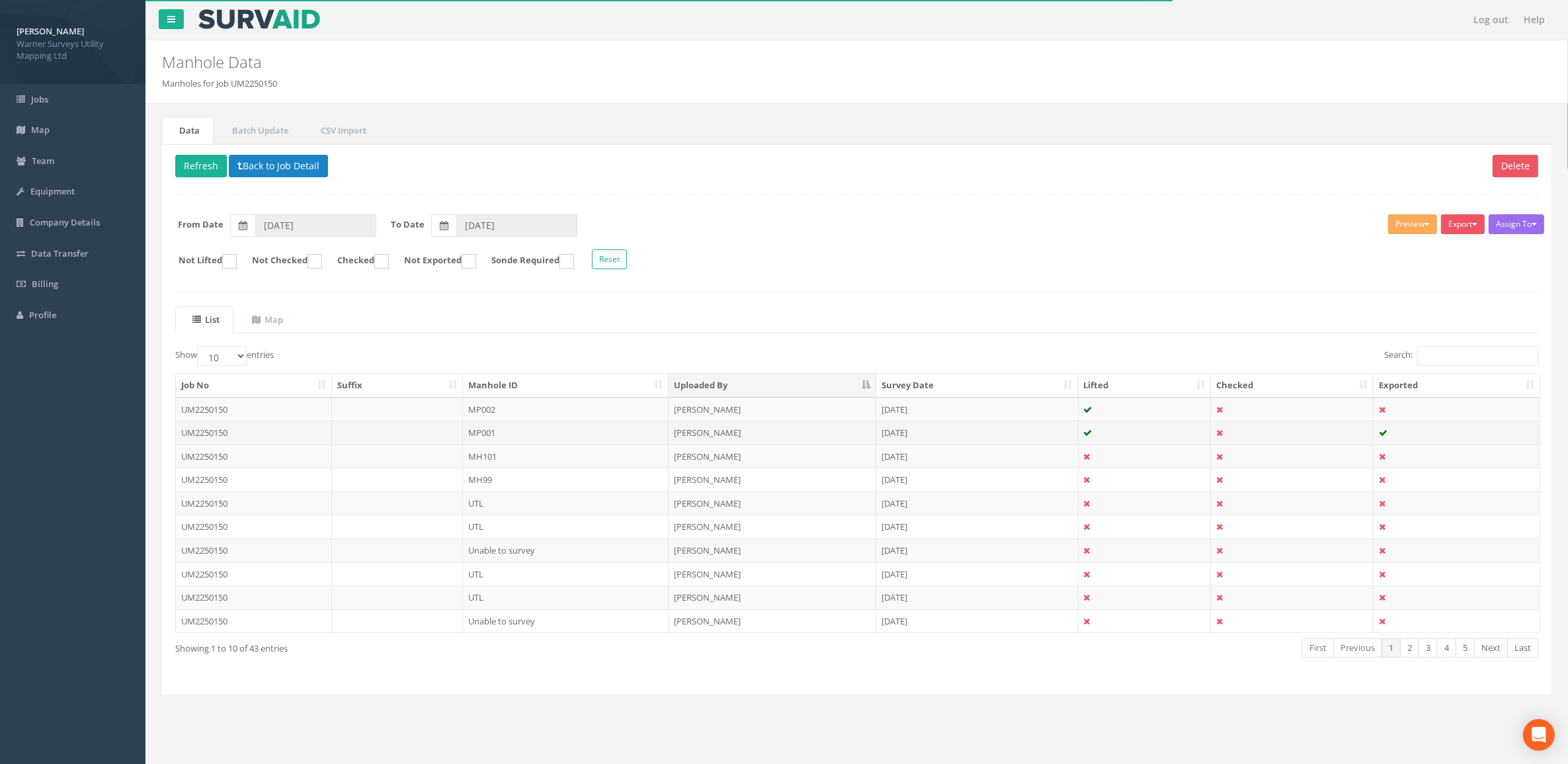
click at [711, 433] on td "[PERSON_NAME]" at bounding box center [772, 433] width 207 height 24
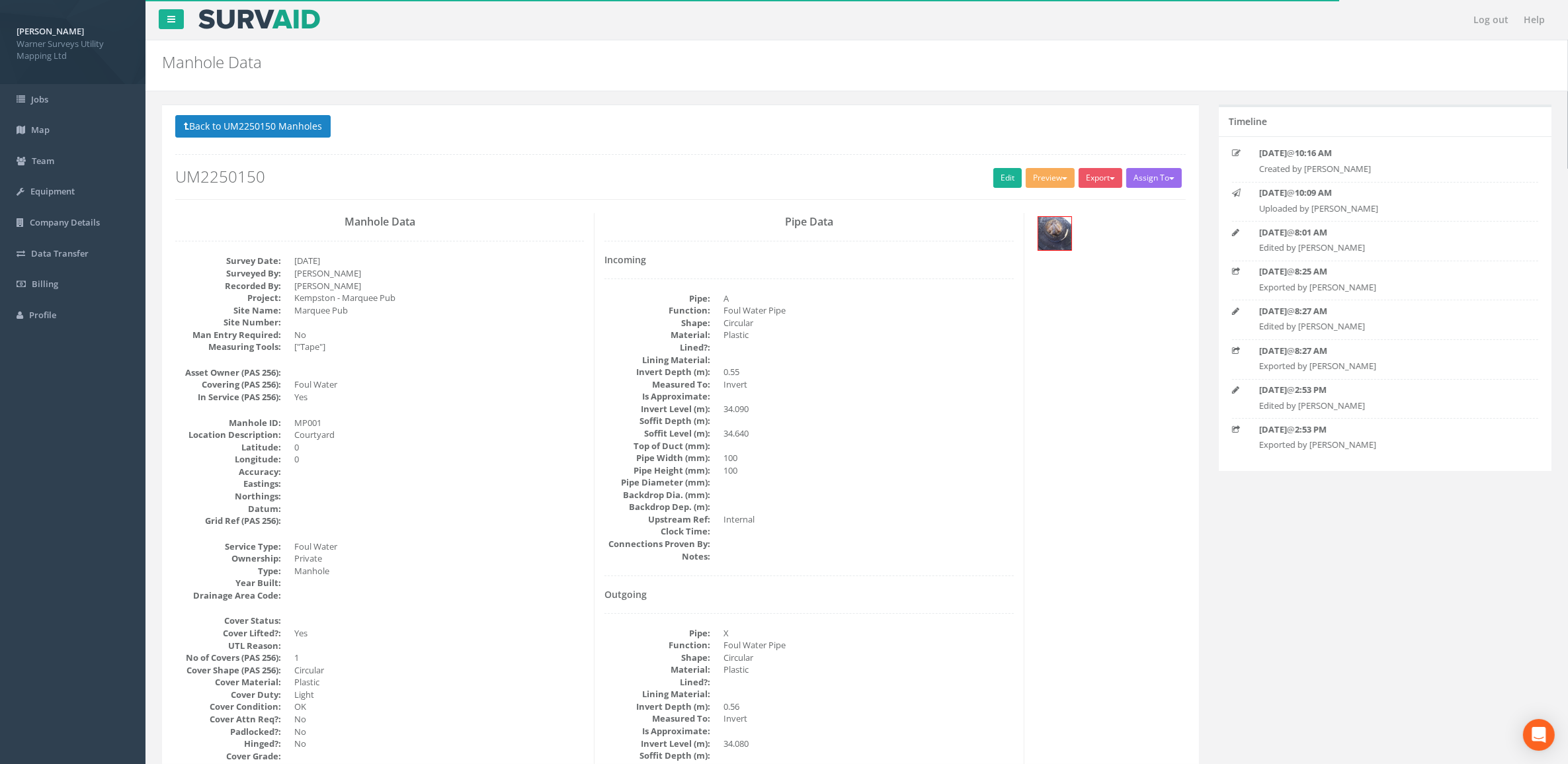
click at [986, 173] on h2 "UM2250150" at bounding box center [680, 177] width 1010 height 17
click at [996, 170] on link "Edit" at bounding box center [1007, 178] width 28 height 20
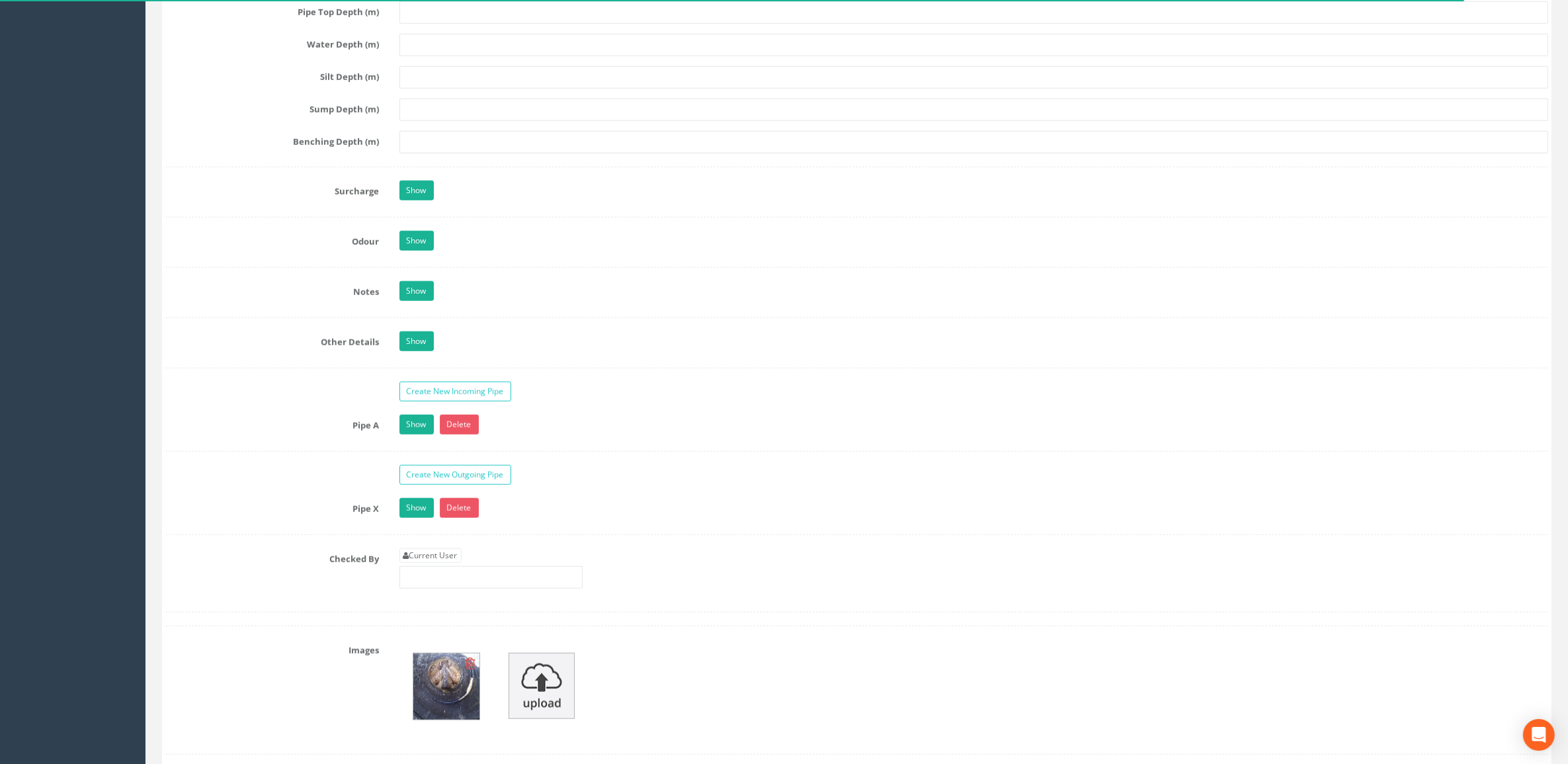
scroll to position [1902, 0]
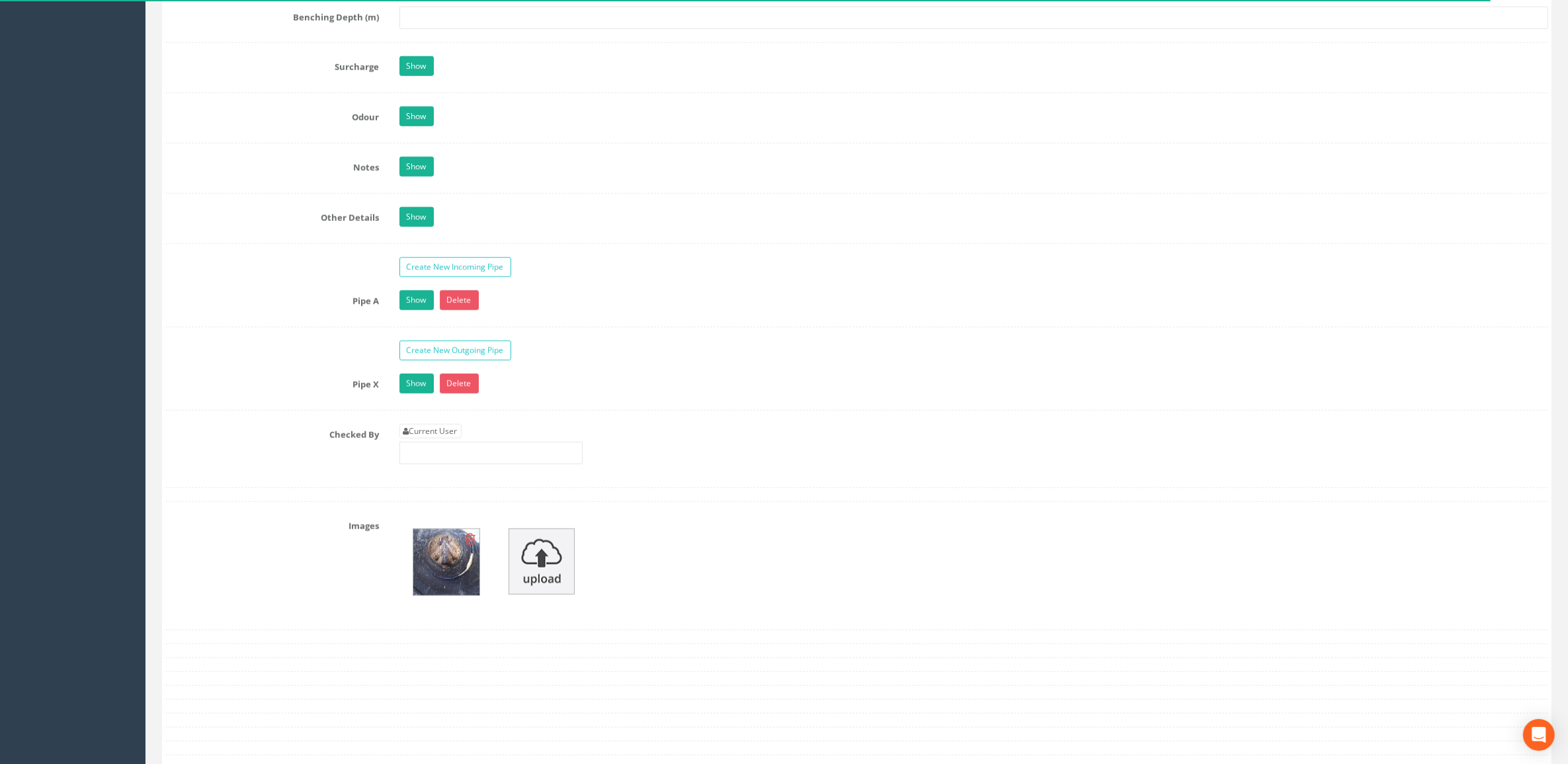
click at [471, 544] on icon at bounding box center [470, 539] width 11 height 13
click at [447, 575] on img at bounding box center [446, 561] width 66 height 66
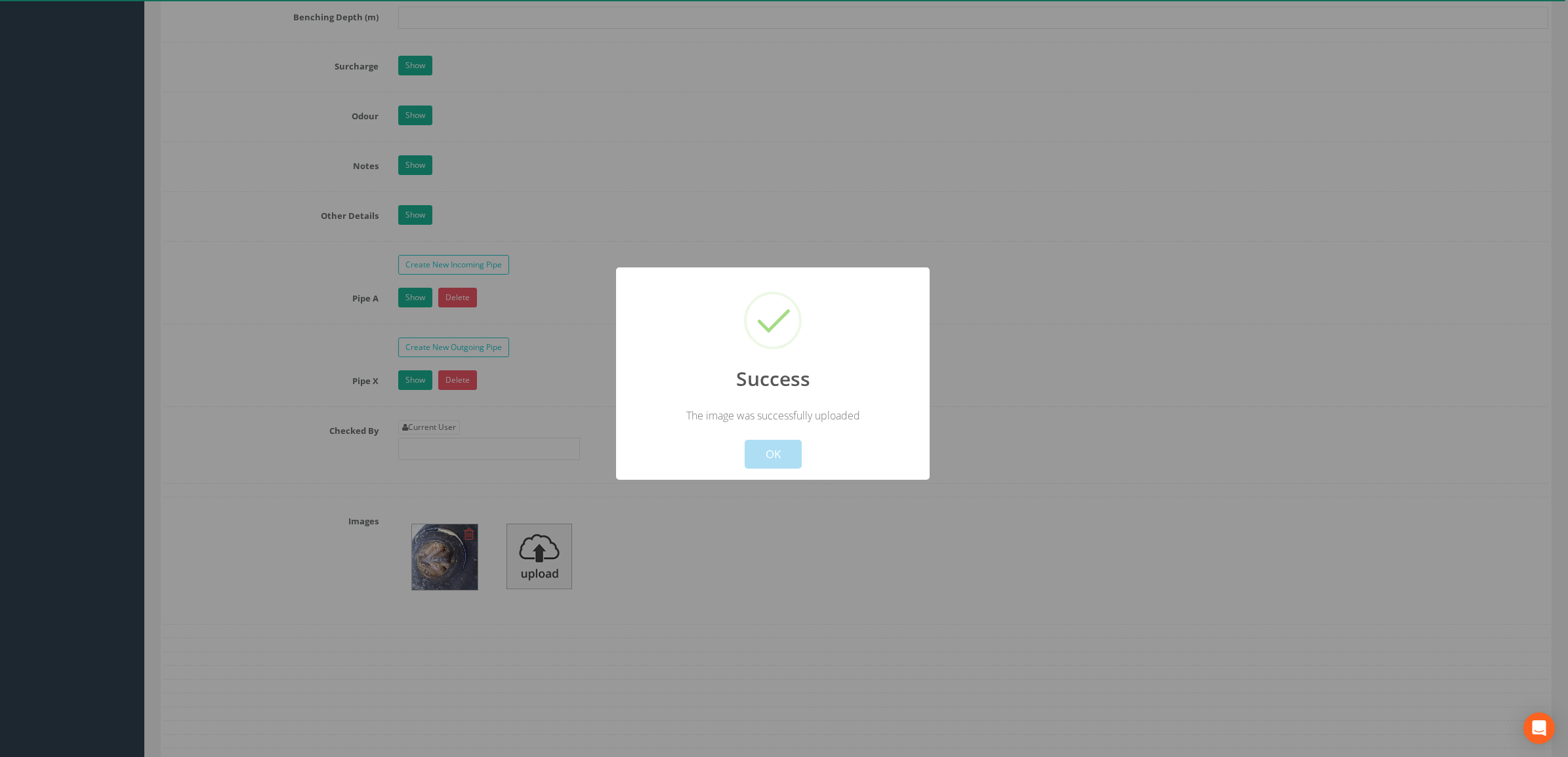
drag, startPoint x: 817, startPoint y: 507, endPoint x: 785, endPoint y: 451, distance: 64.5
click at [817, 505] on div at bounding box center [784, 378] width 1568 height 757
click at [779, 441] on button "OK" at bounding box center [773, 454] width 57 height 29
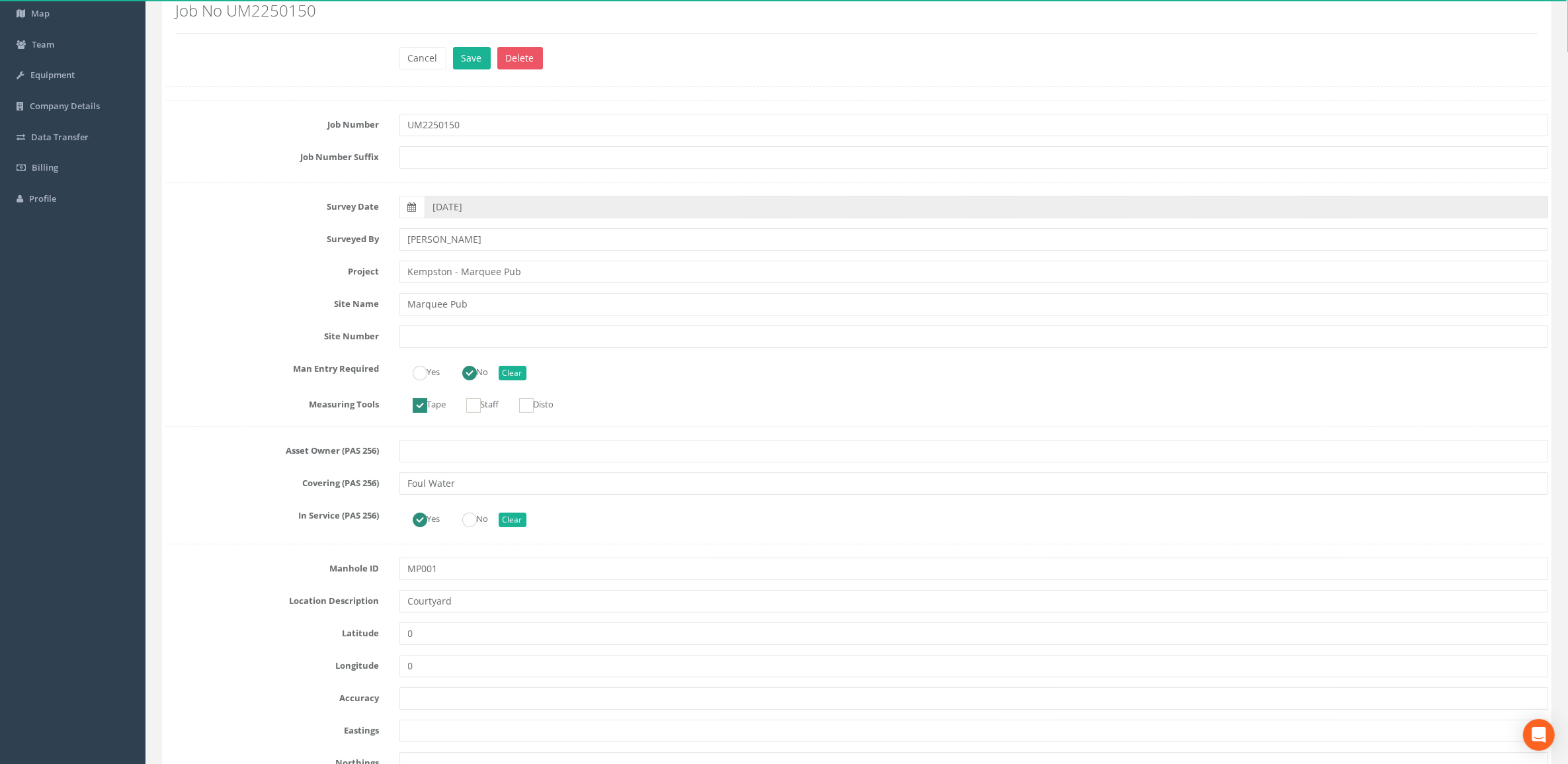
scroll to position [0, 0]
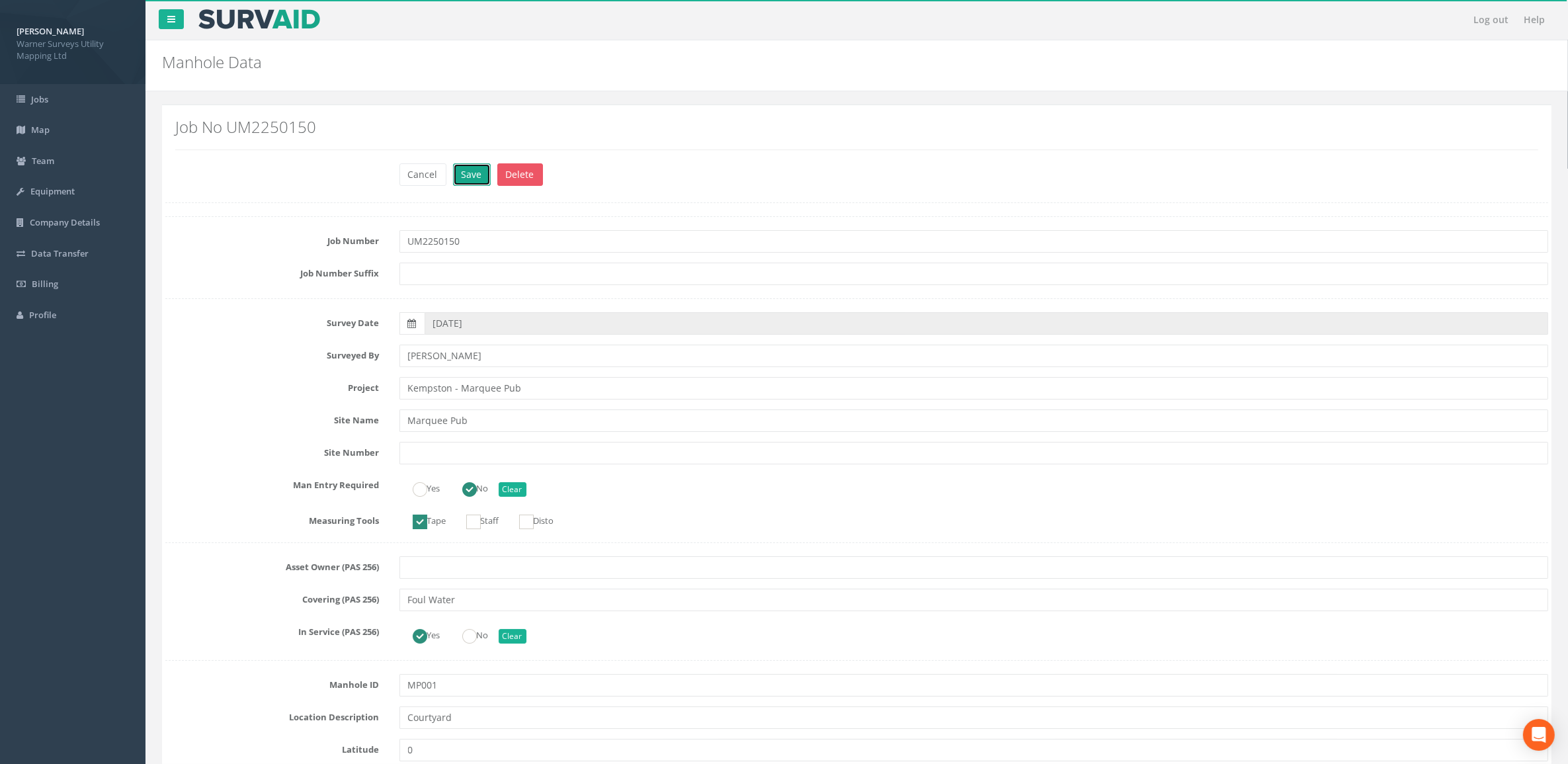
click at [474, 184] on button "Save" at bounding box center [472, 174] width 38 height 23
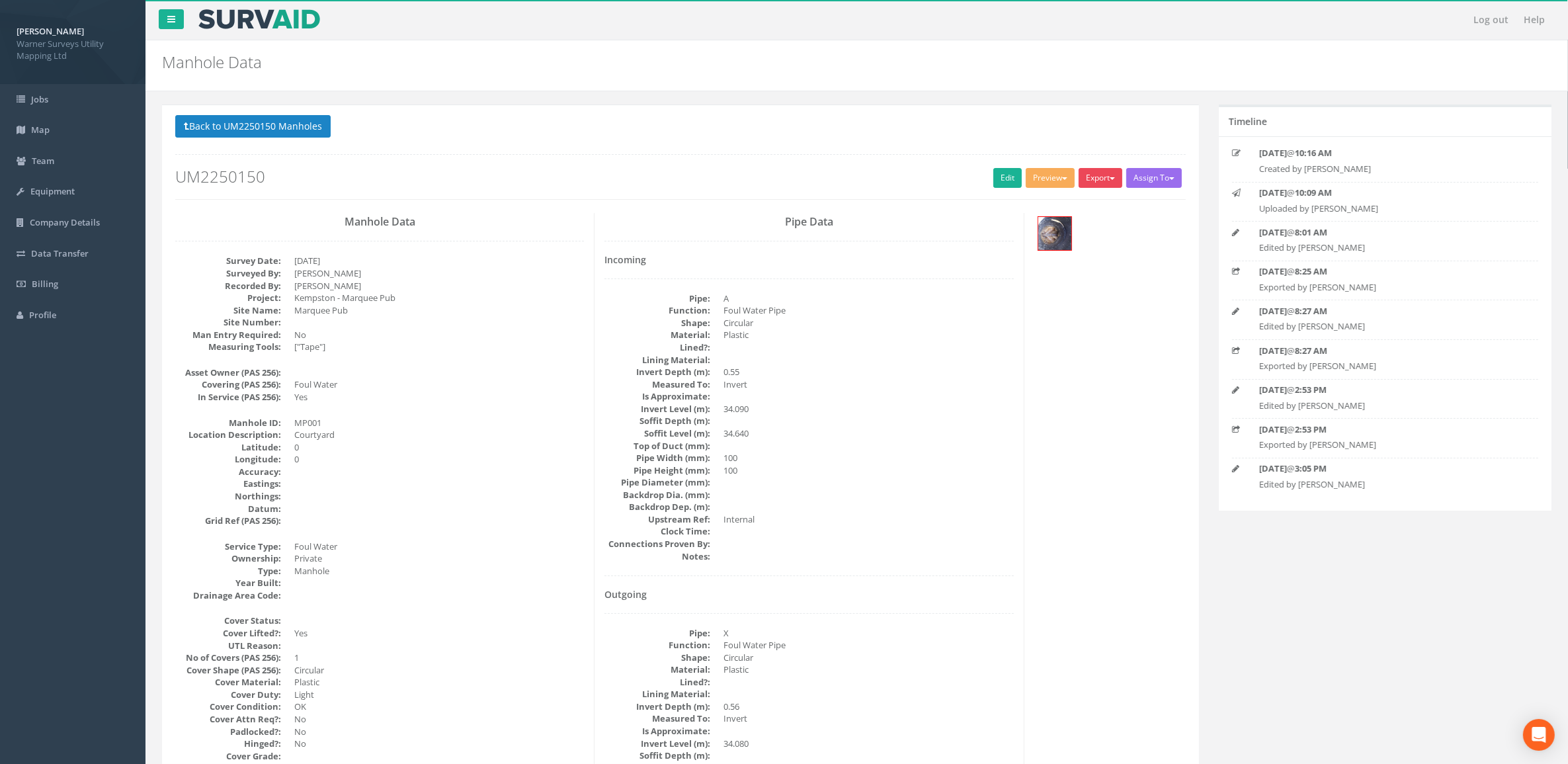
click at [1093, 179] on button "Export" at bounding box center [1100, 178] width 44 height 20
click at [1095, 229] on link "Warner Manhole Card" at bounding box center [1067, 228] width 113 height 20
